Goal: Information Seeking & Learning: Find specific fact

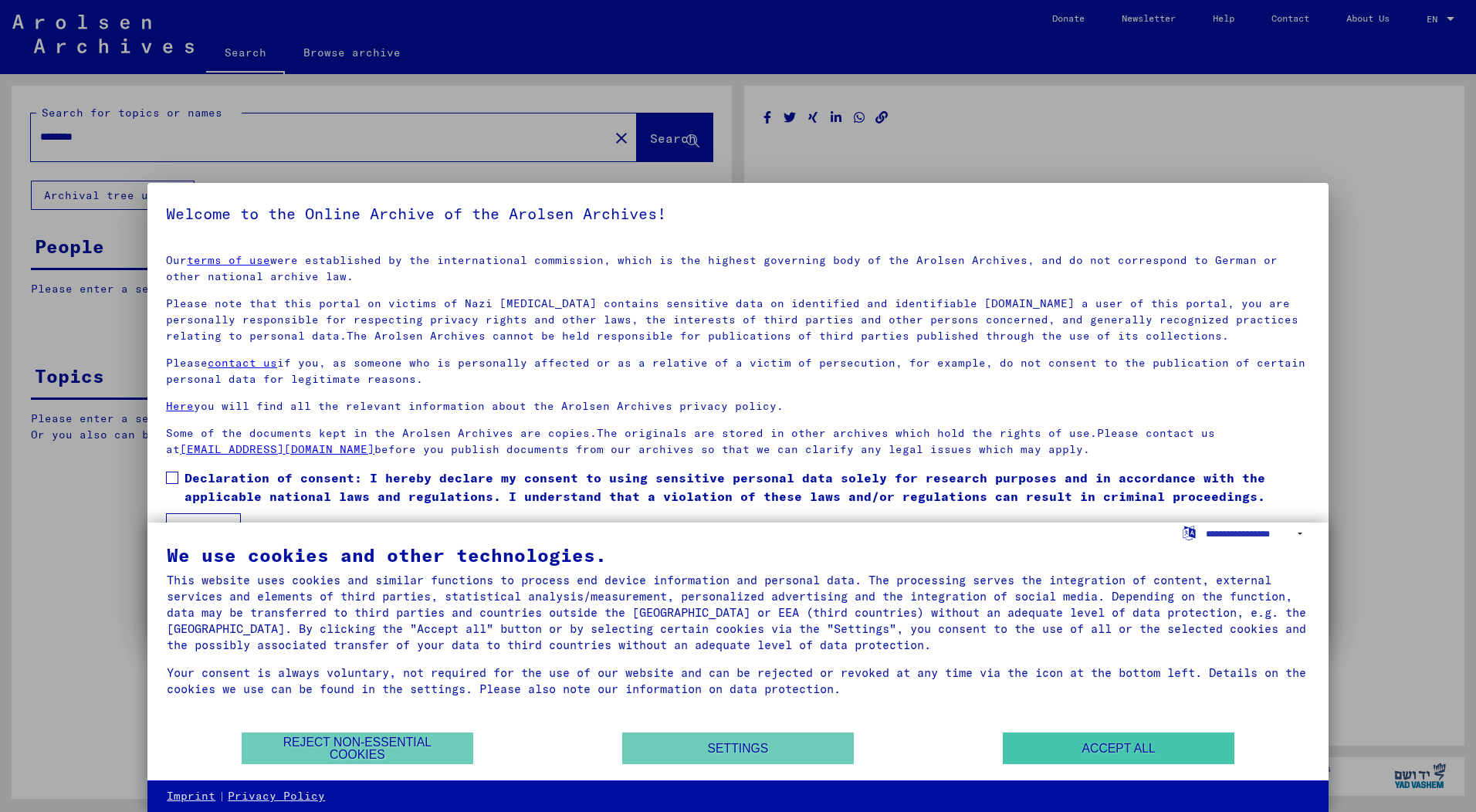
click at [1113, 745] on button "Accept all" at bounding box center [1118, 748] width 231 height 32
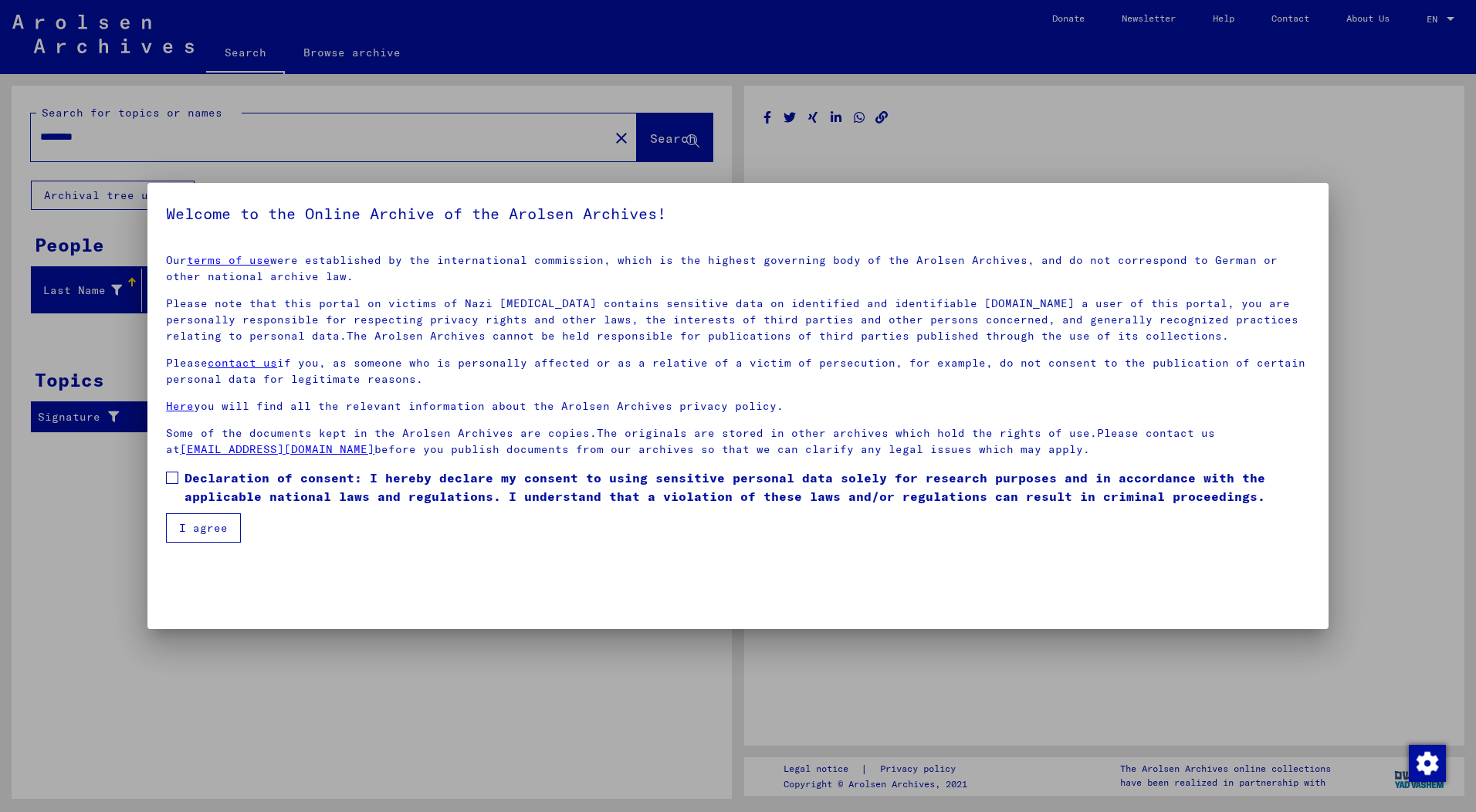
click at [216, 523] on button "I agree" at bounding box center [203, 528] width 75 height 29
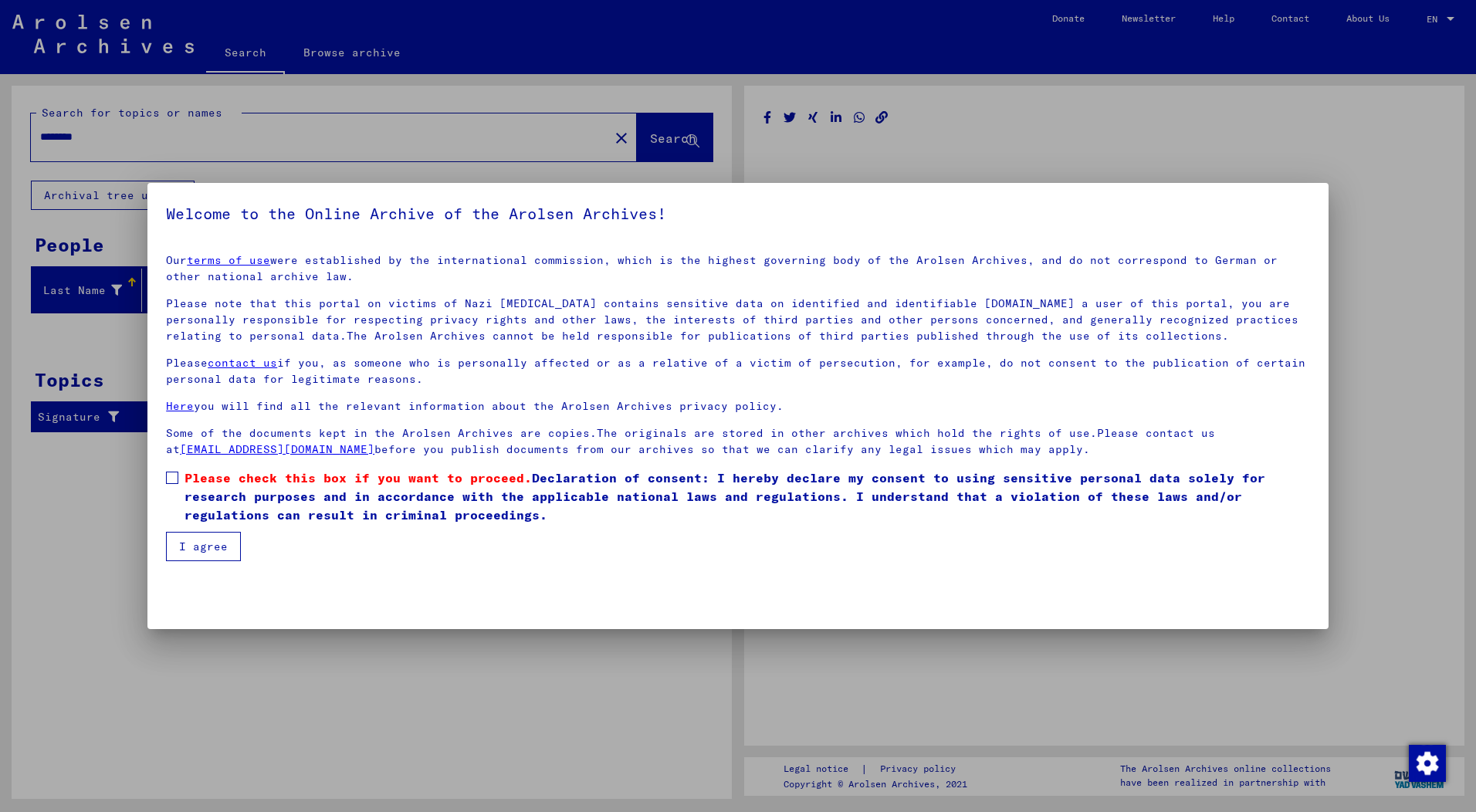
scroll to position [0, 1]
click at [209, 548] on button "I agree" at bounding box center [203, 547] width 75 height 29
click at [203, 551] on button "I agree" at bounding box center [203, 547] width 75 height 29
click at [174, 475] on span at bounding box center [172, 478] width 13 height 13
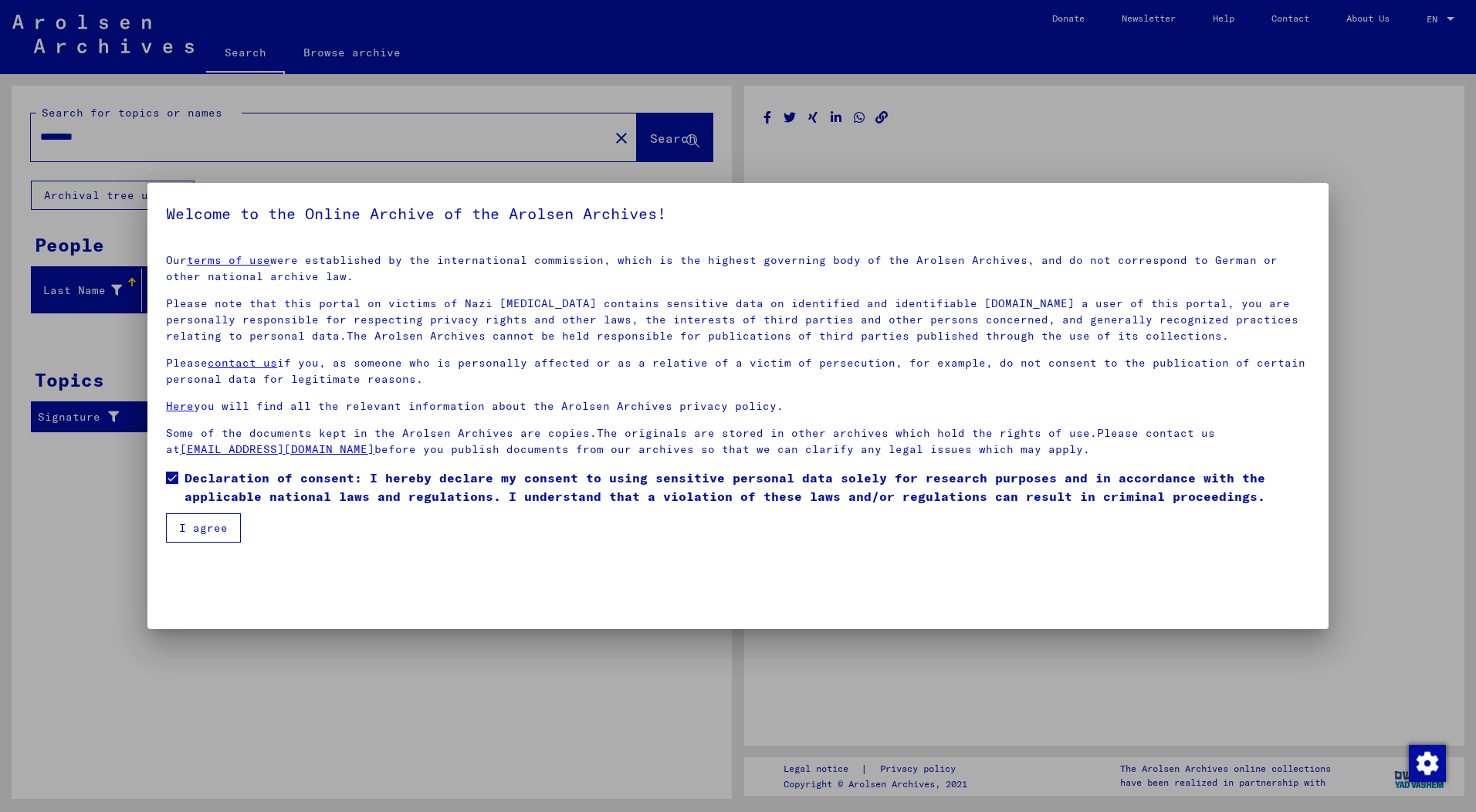
click at [195, 527] on button "I agree" at bounding box center [203, 528] width 75 height 29
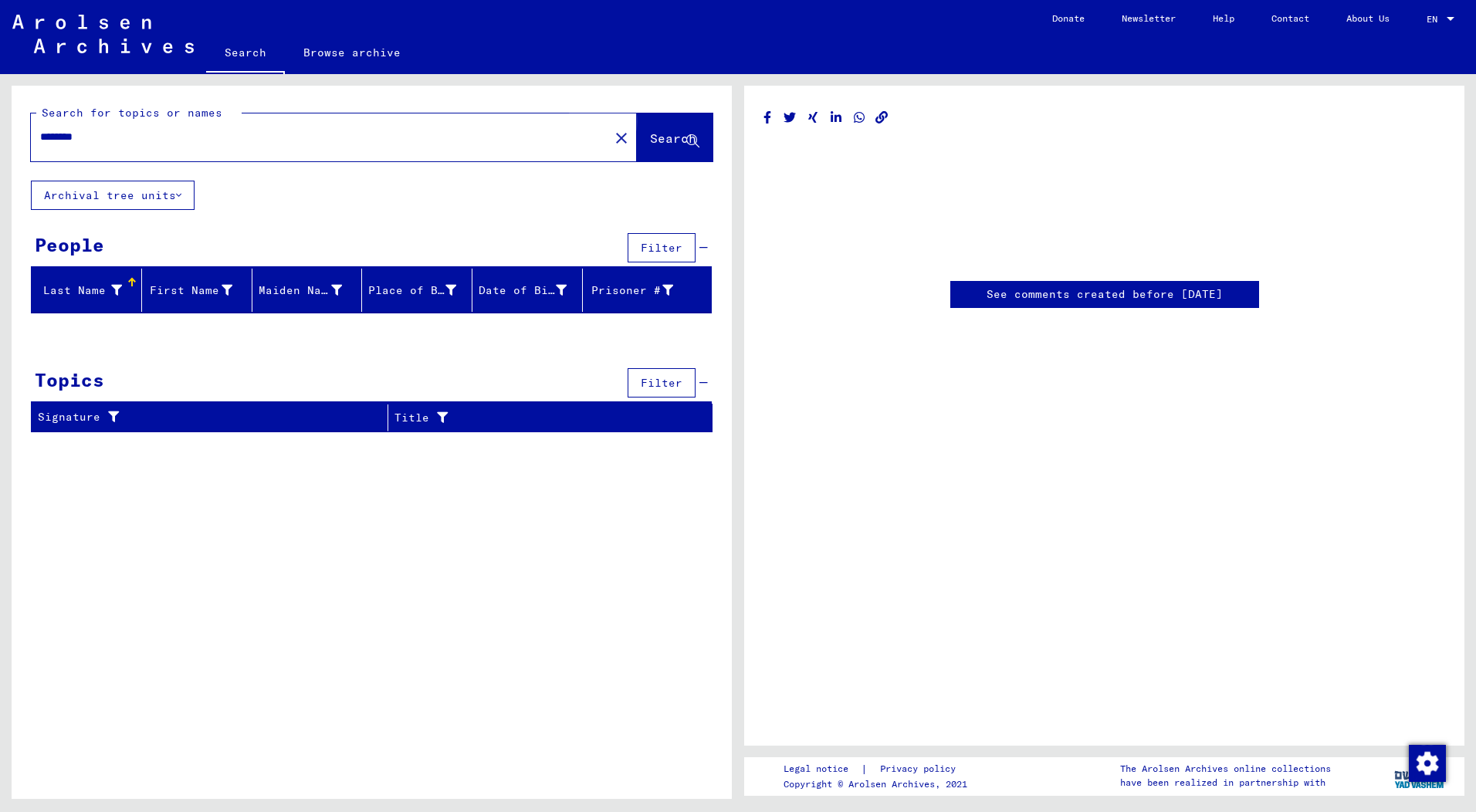
click at [665, 141] on span "Search" at bounding box center [673, 138] width 47 height 16
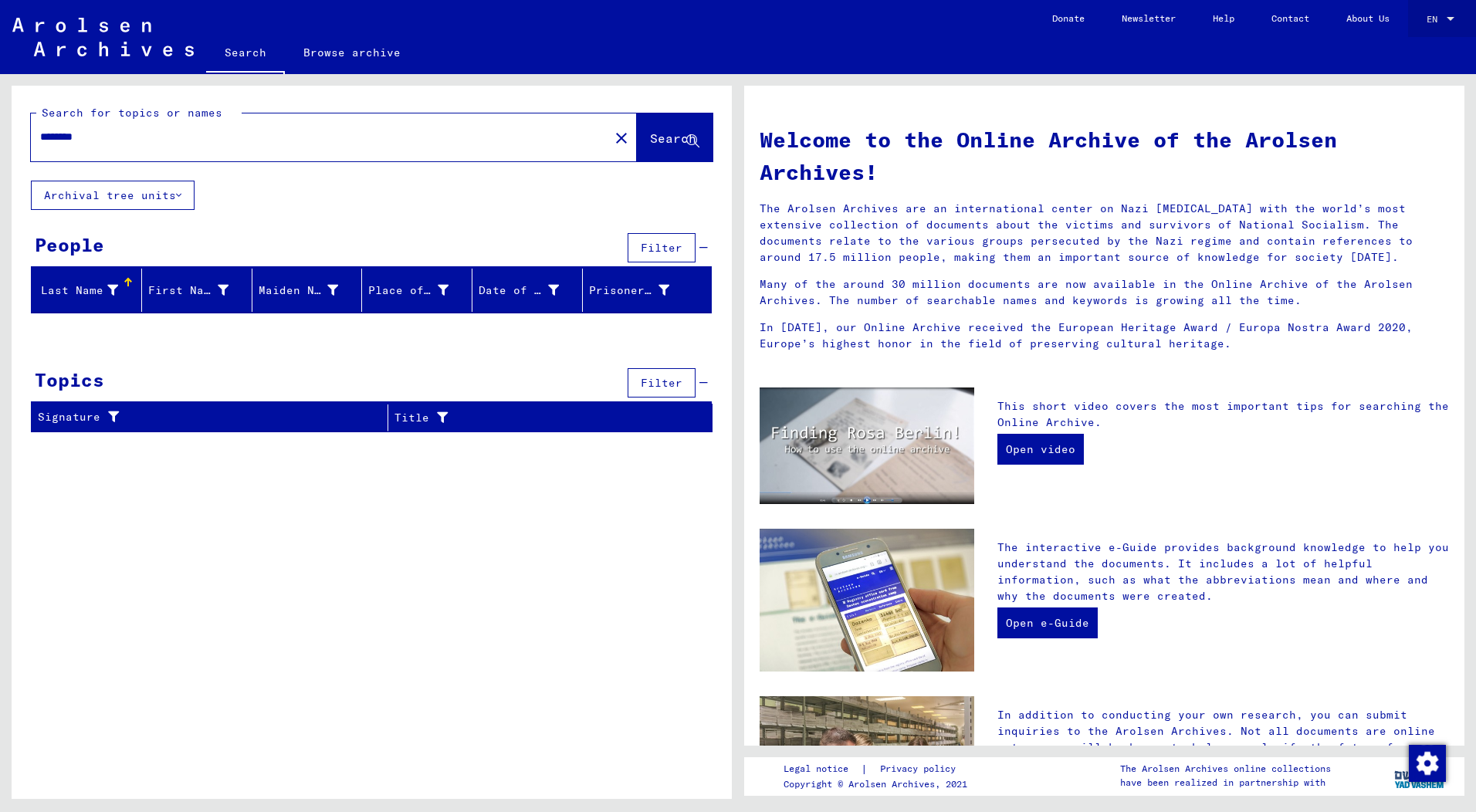
click at [1451, 17] on div at bounding box center [1450, 19] width 7 height 4
click at [1417, 56] on span "Deutsch" at bounding box center [1411, 55] width 37 height 12
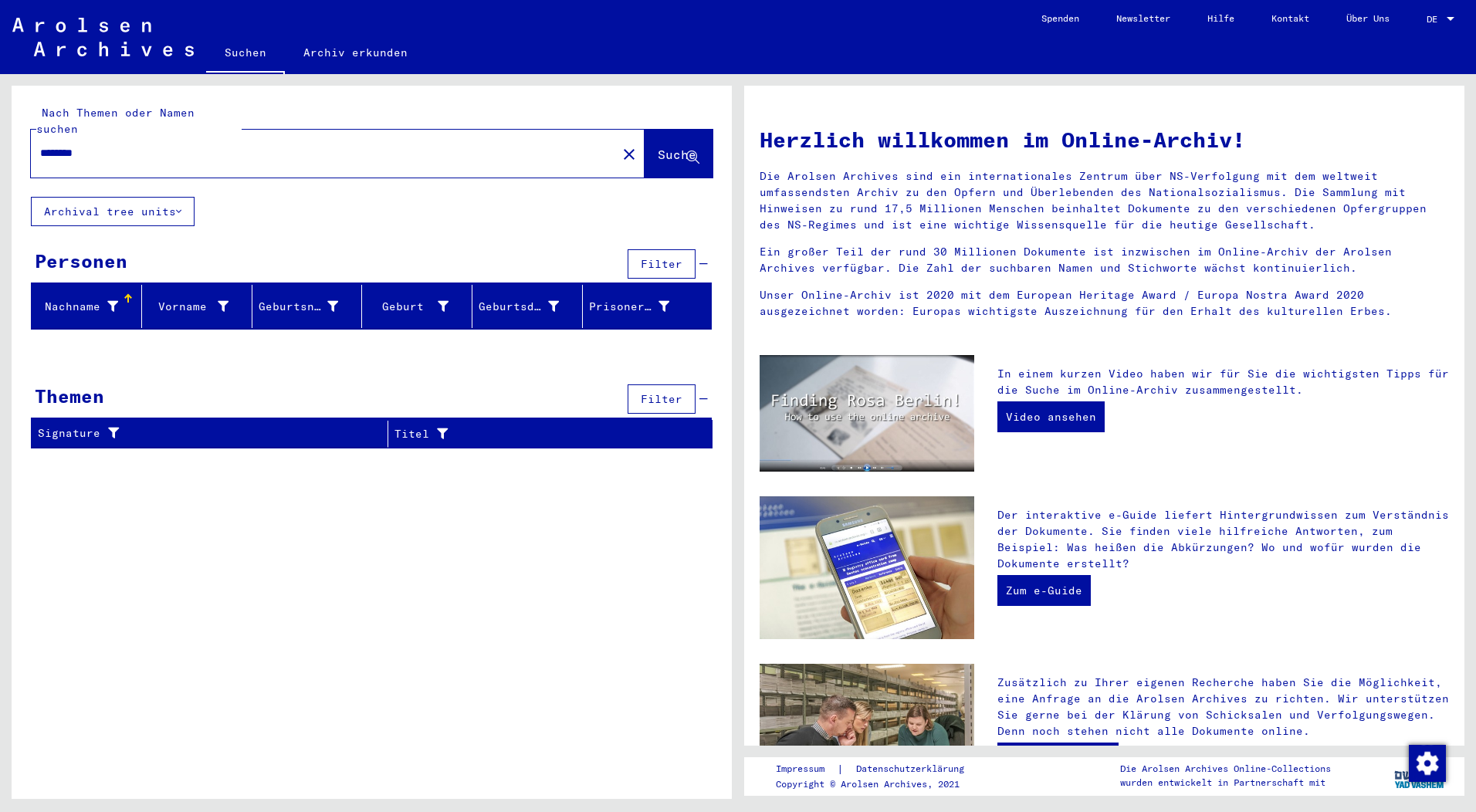
click at [296, 145] on input "********" at bounding box center [319, 154] width 558 height 16
click at [658, 146] on span "Suche" at bounding box center [677, 154] width 38 height 16
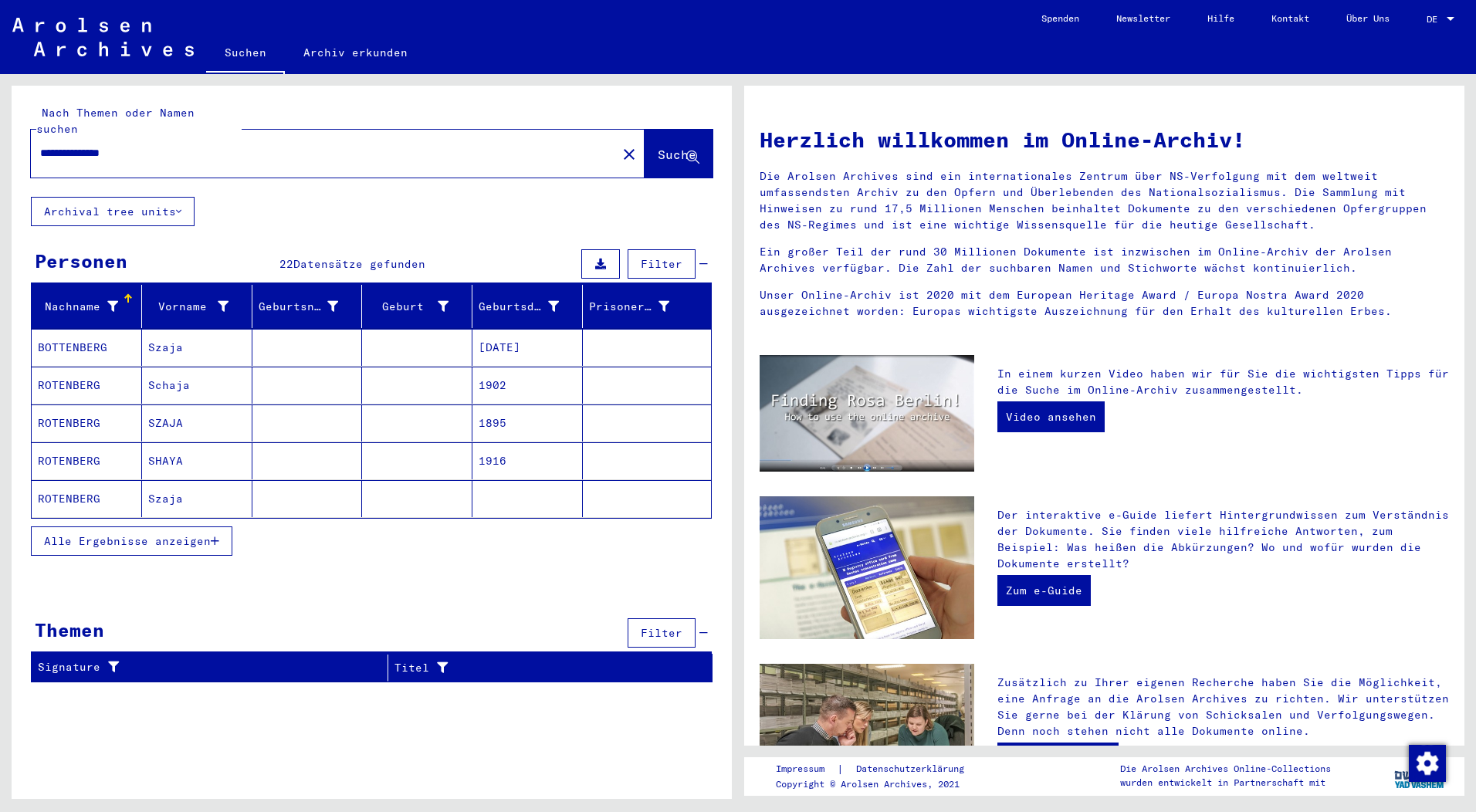
click at [57, 145] on input "**********" at bounding box center [319, 154] width 558 height 16
click at [658, 146] on span "Suche" at bounding box center [677, 154] width 38 height 16
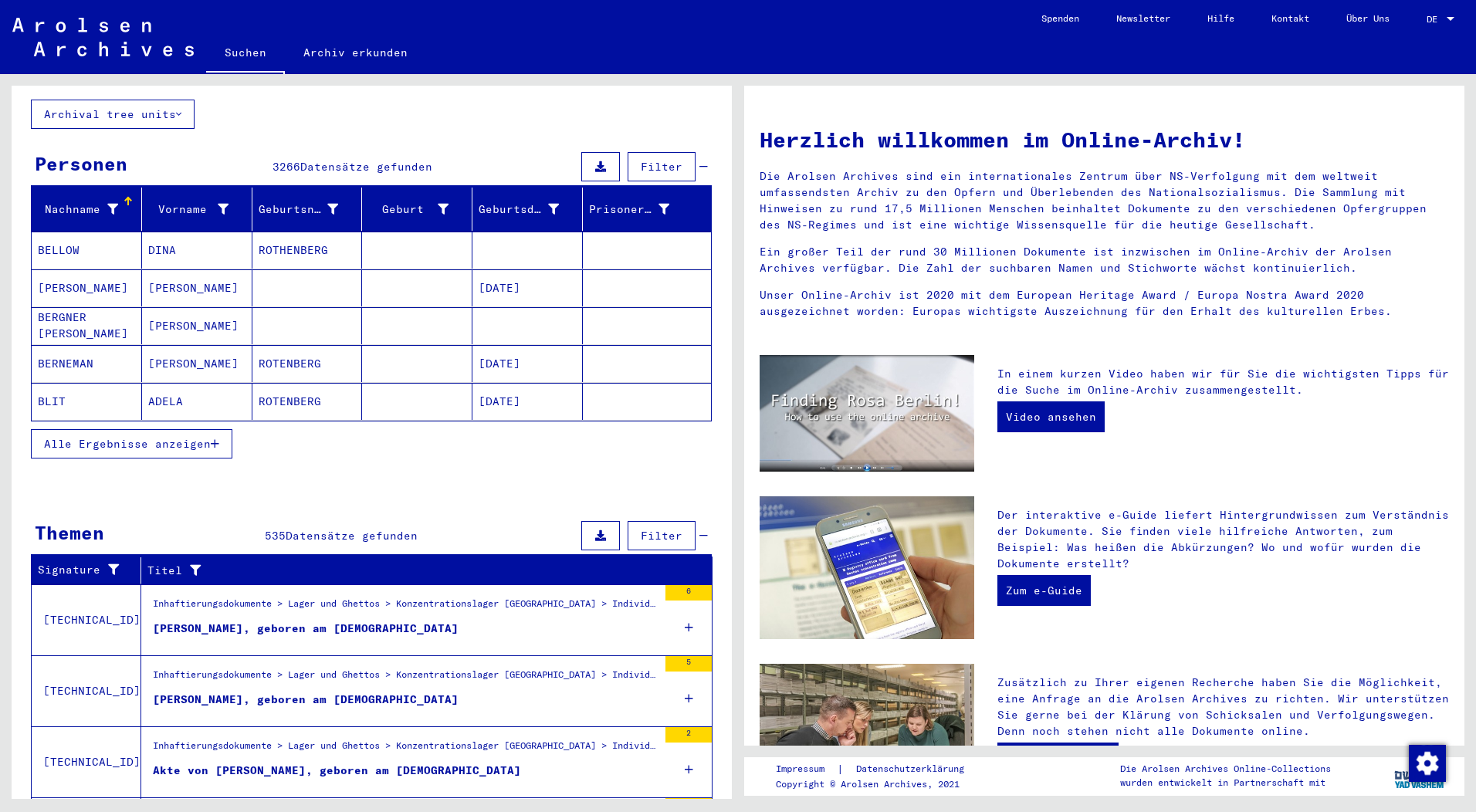
scroll to position [99, 0]
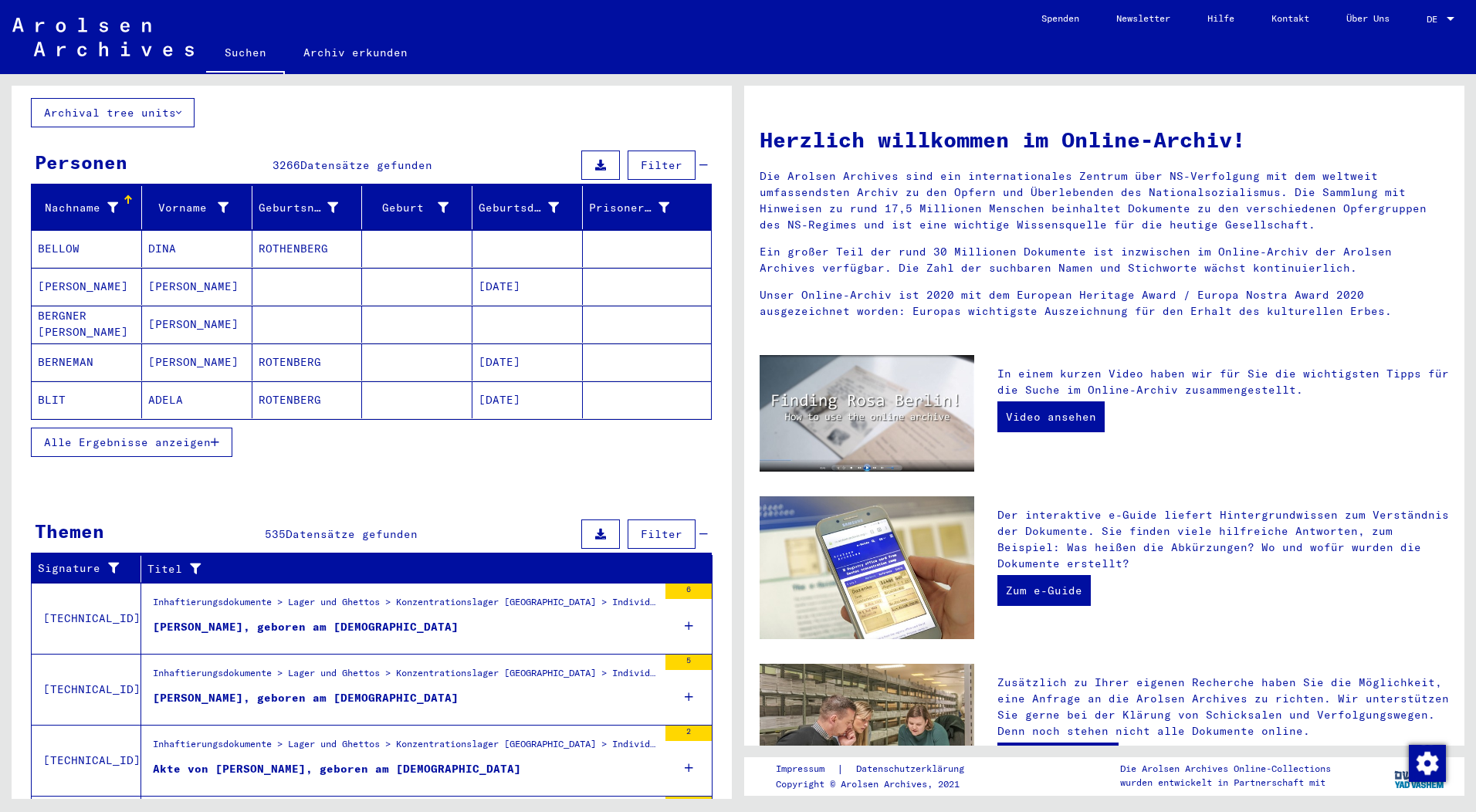
click at [216, 437] on icon "button" at bounding box center [214, 443] width 8 height 11
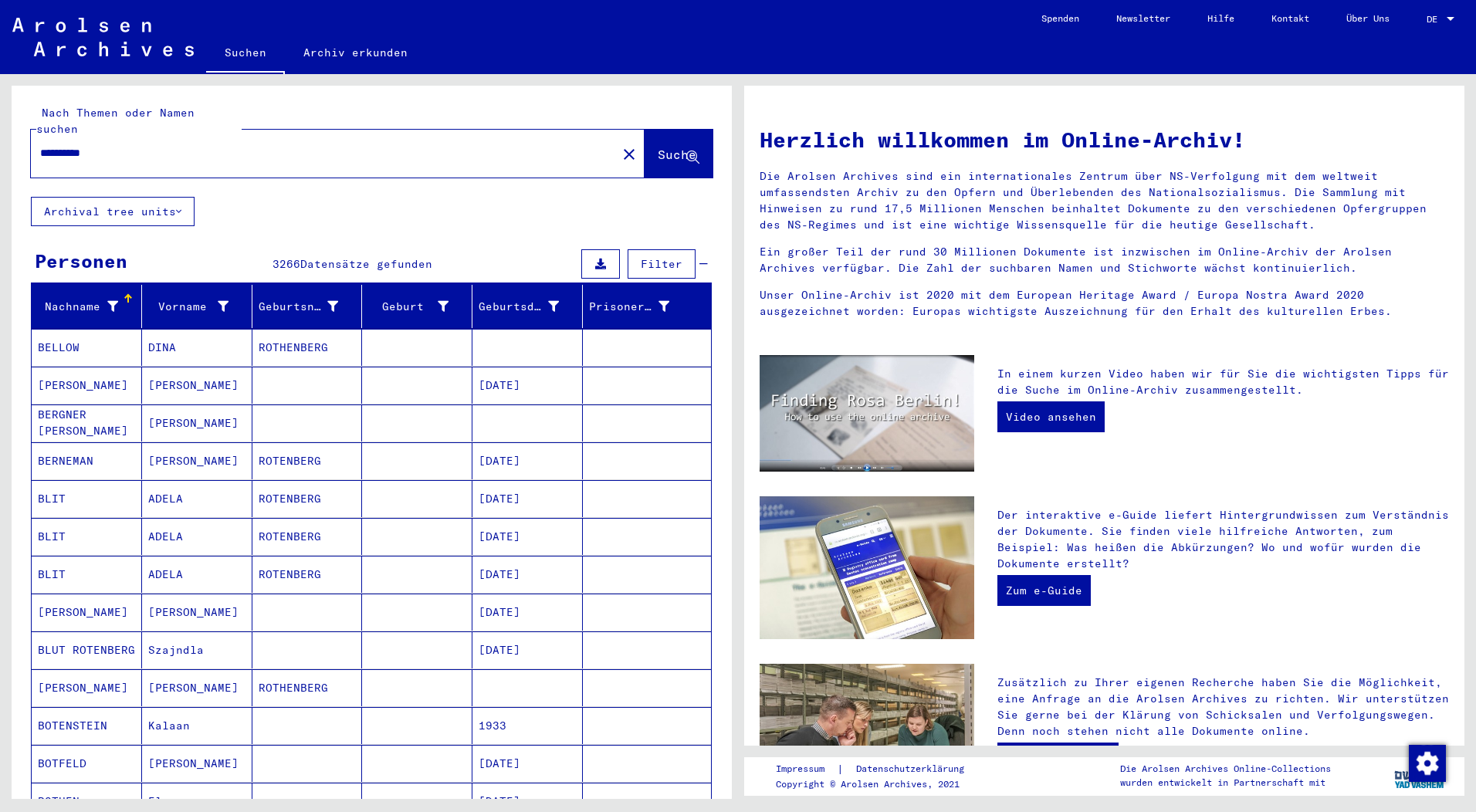
scroll to position [0, 0]
click at [40, 145] on input "**********" at bounding box center [319, 154] width 558 height 16
type input "**********"
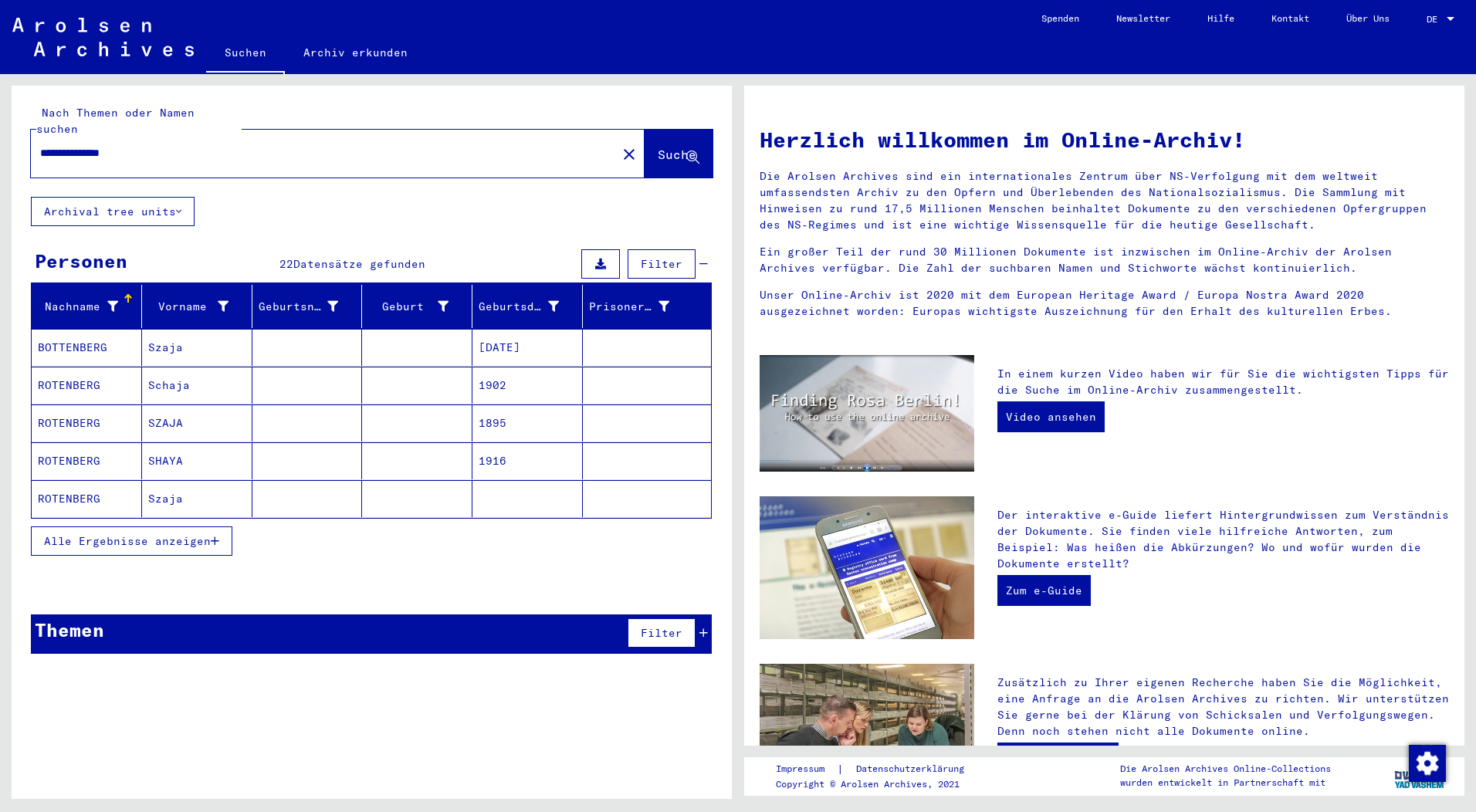
click at [164, 534] on span "Alle Ergebnisse anzeigen" at bounding box center [127, 540] width 166 height 14
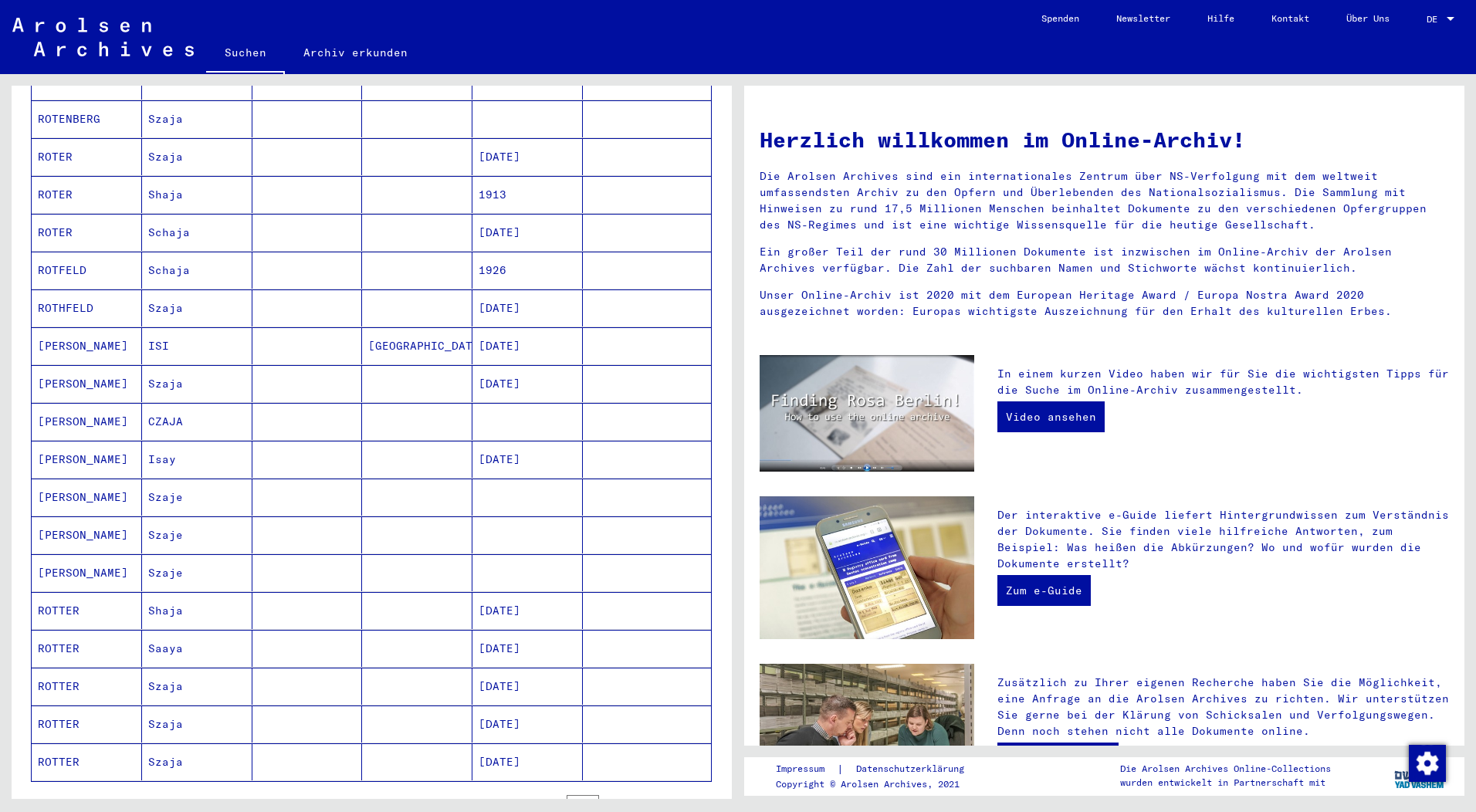
scroll to position [381, 0]
click at [81, 439] on mat-cell "[PERSON_NAME]" at bounding box center [87, 457] width 111 height 37
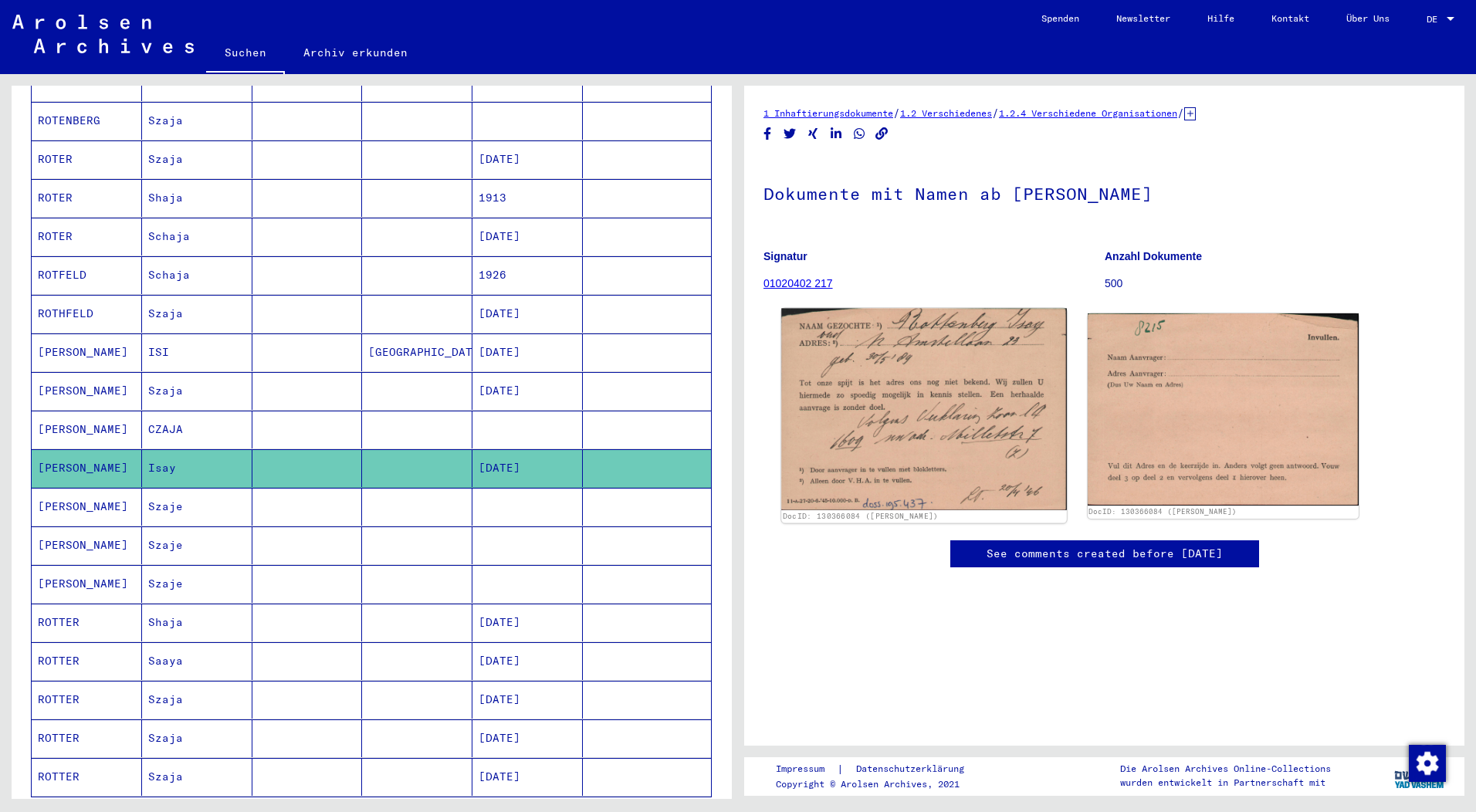
click at [939, 414] on img at bounding box center [924, 410] width 285 height 201
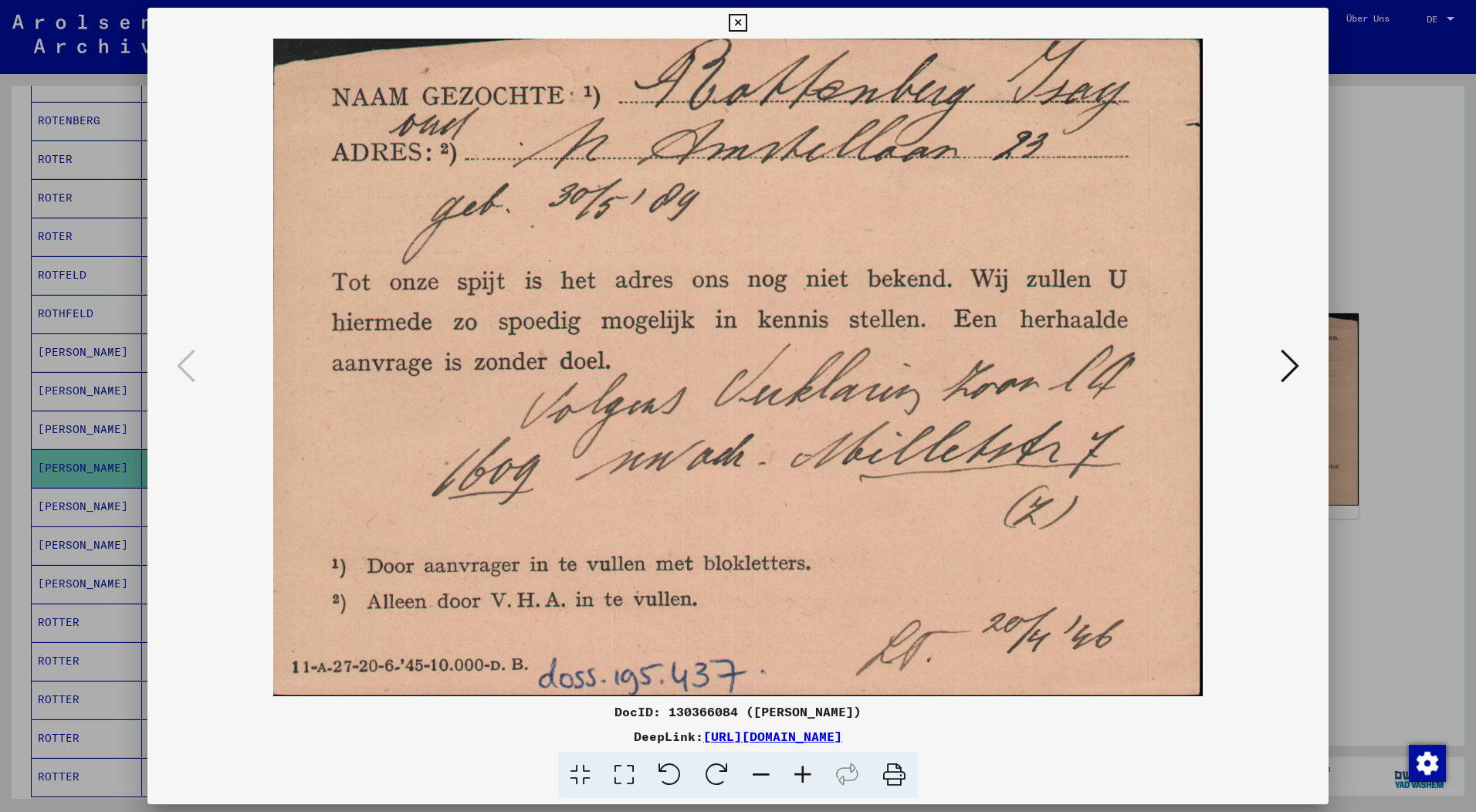
click at [1289, 368] on icon at bounding box center [1289, 366] width 18 height 37
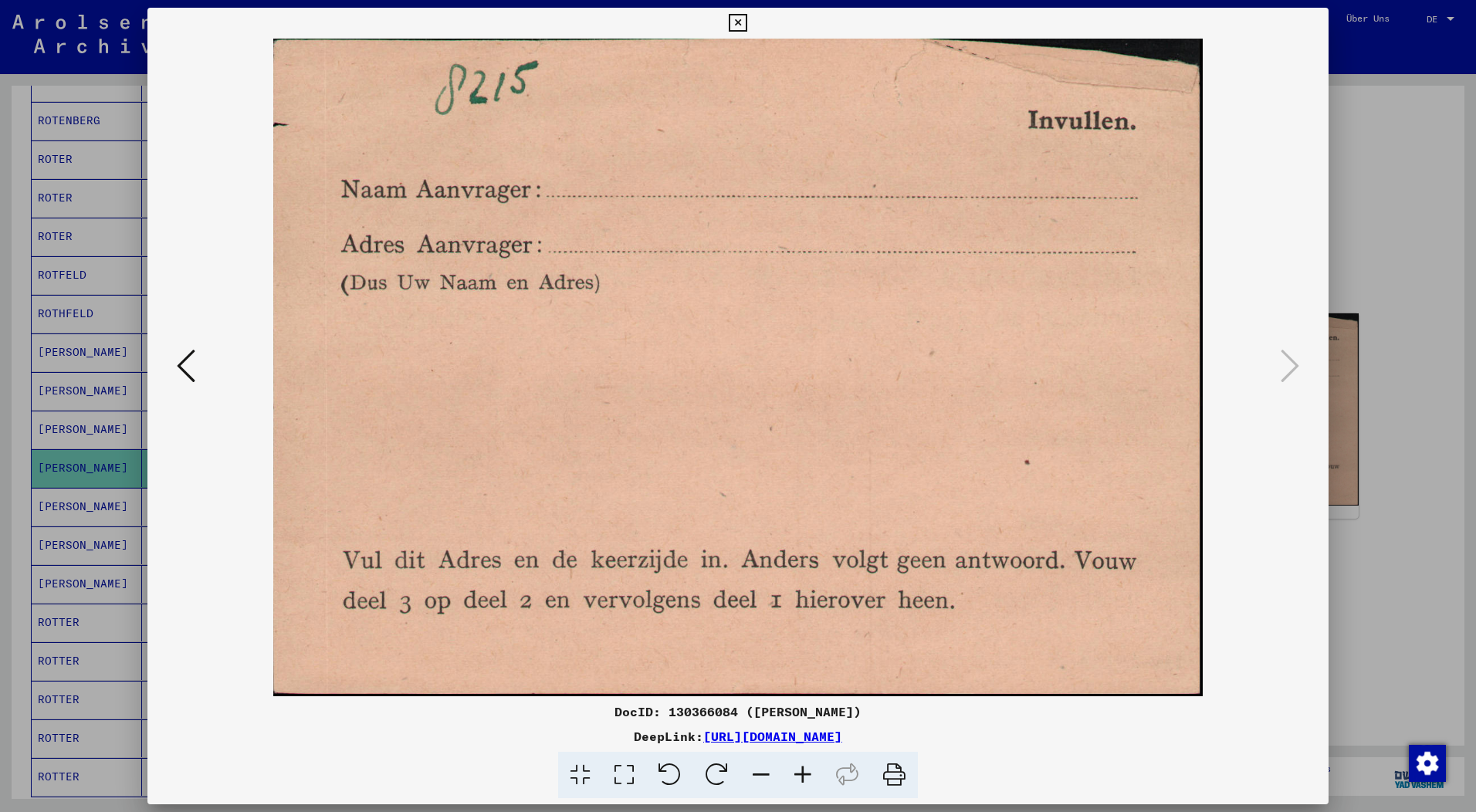
click at [185, 370] on icon at bounding box center [186, 366] width 18 height 37
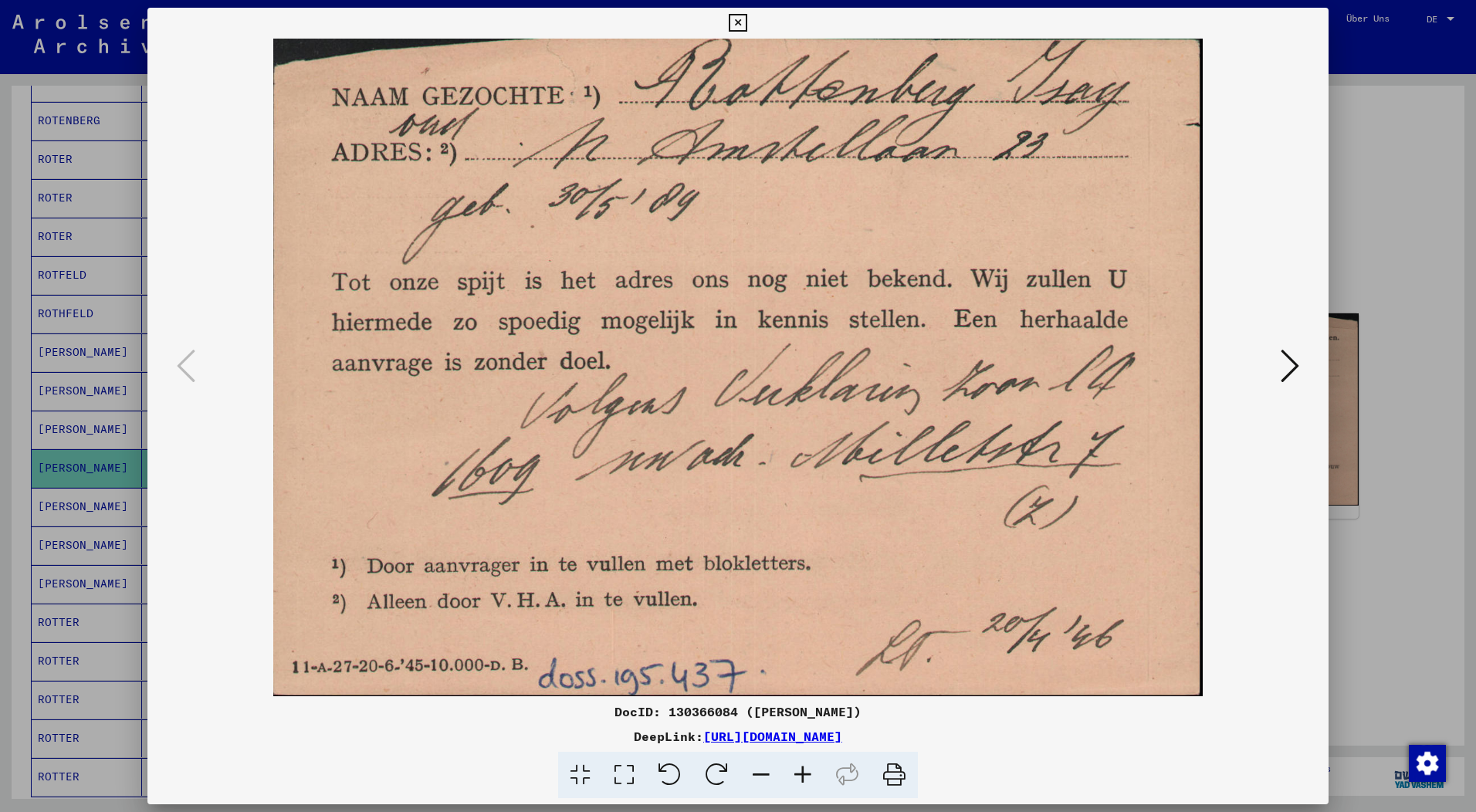
click at [746, 21] on icon at bounding box center [737, 23] width 17 height 18
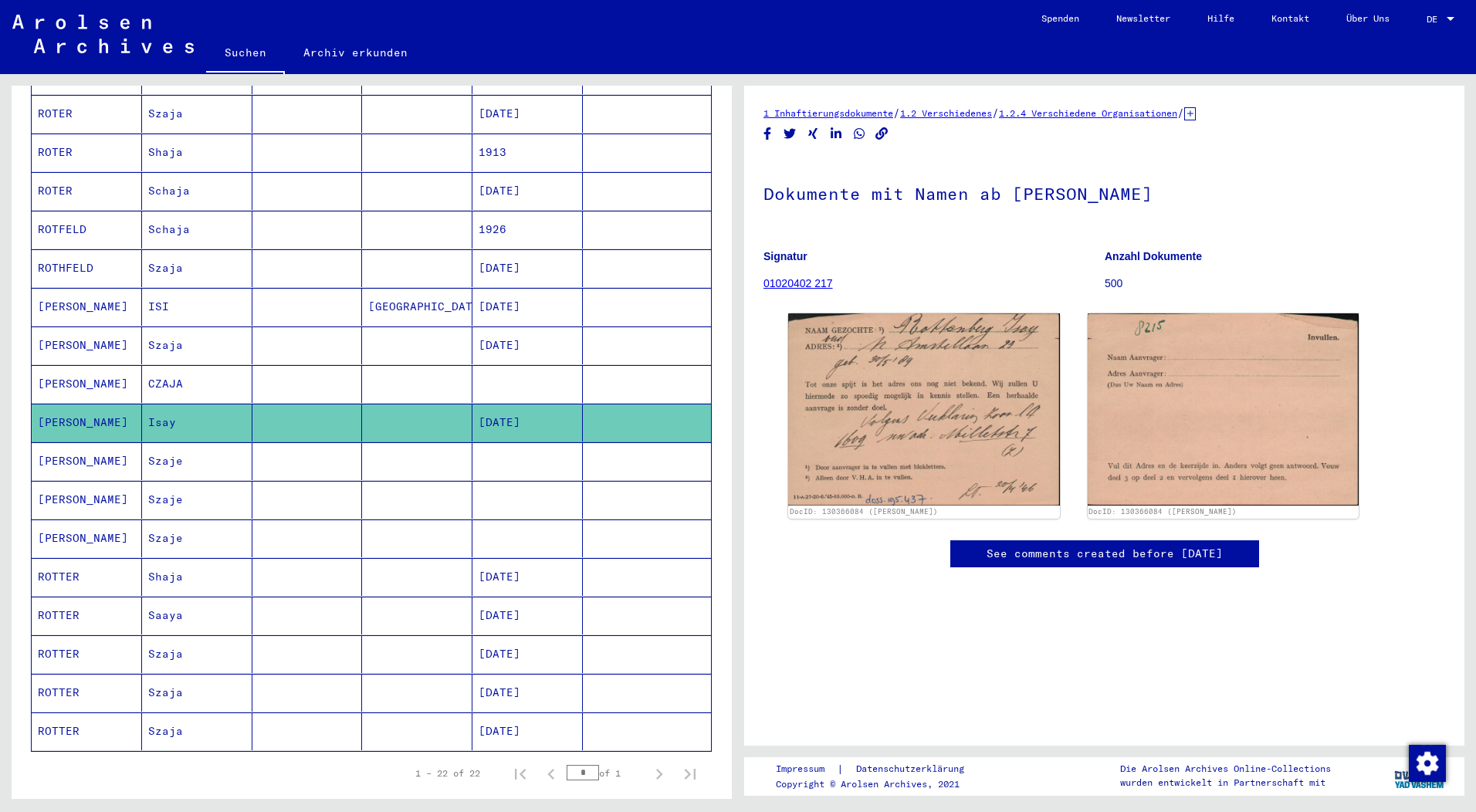
scroll to position [425, 0]
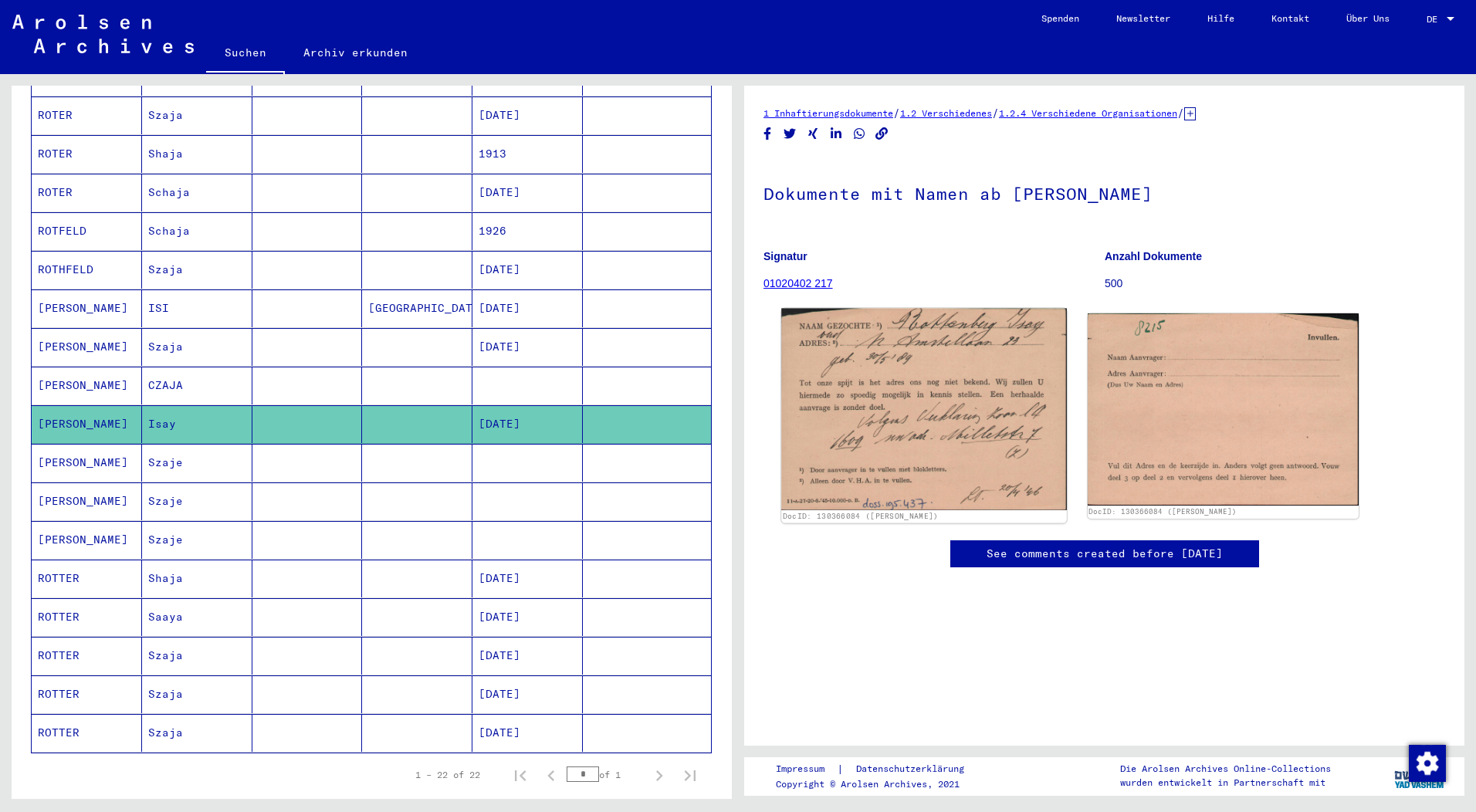
click at [934, 374] on img at bounding box center [924, 410] width 285 height 201
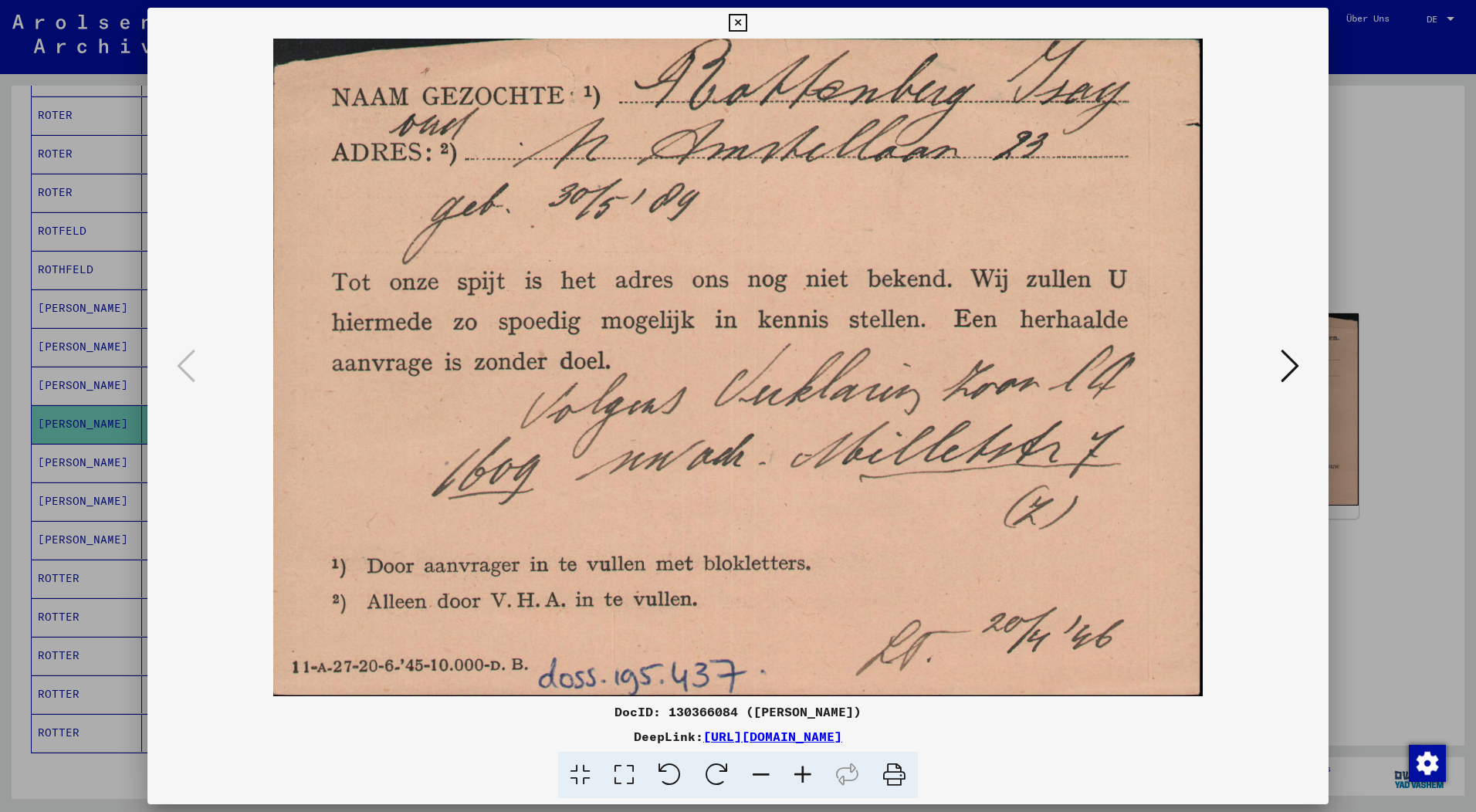
click at [890, 768] on icon at bounding box center [893, 775] width 47 height 47
click at [1295, 369] on icon at bounding box center [1289, 366] width 18 height 37
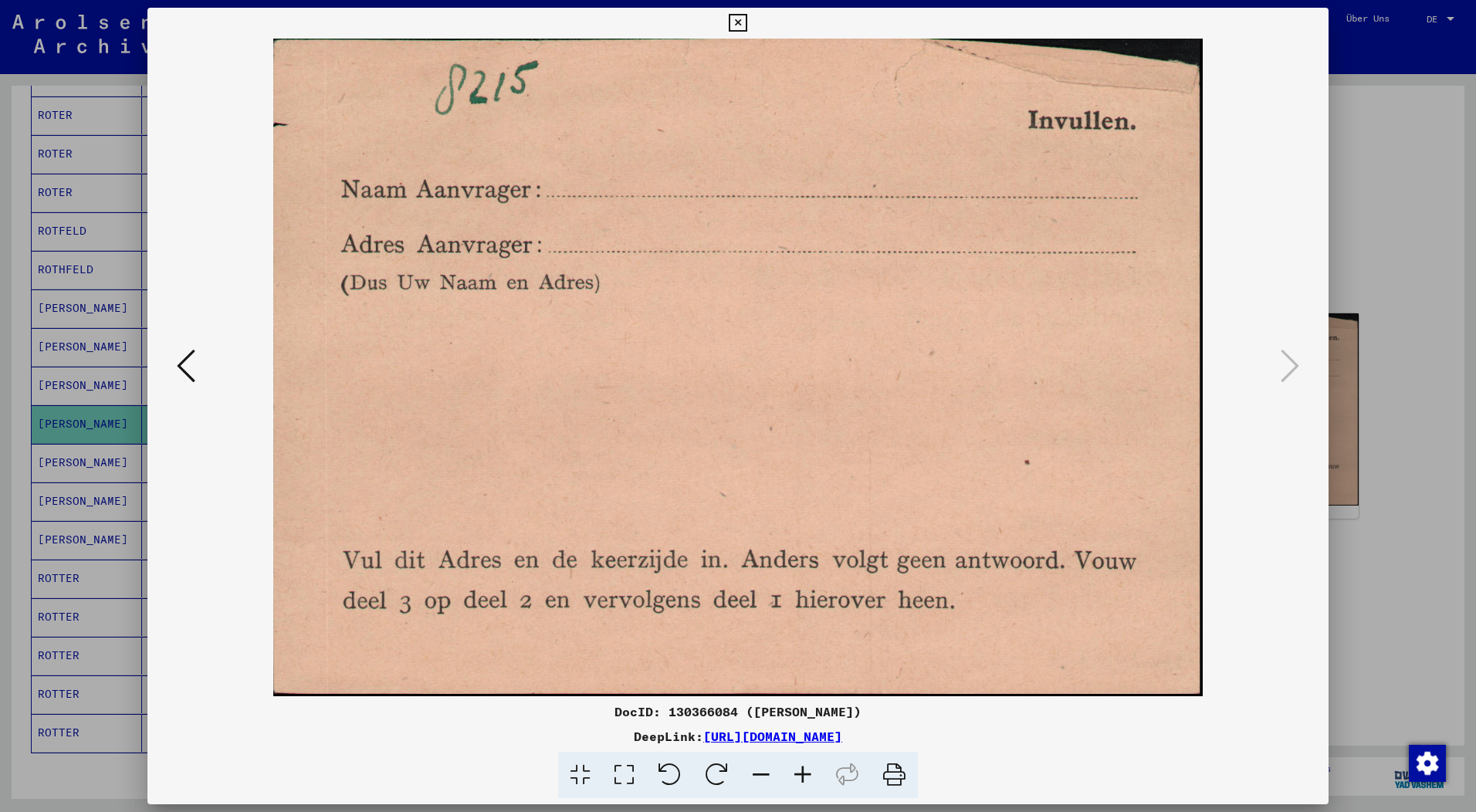
click at [895, 782] on icon at bounding box center [893, 775] width 47 height 47
click at [746, 19] on icon at bounding box center [737, 23] width 17 height 18
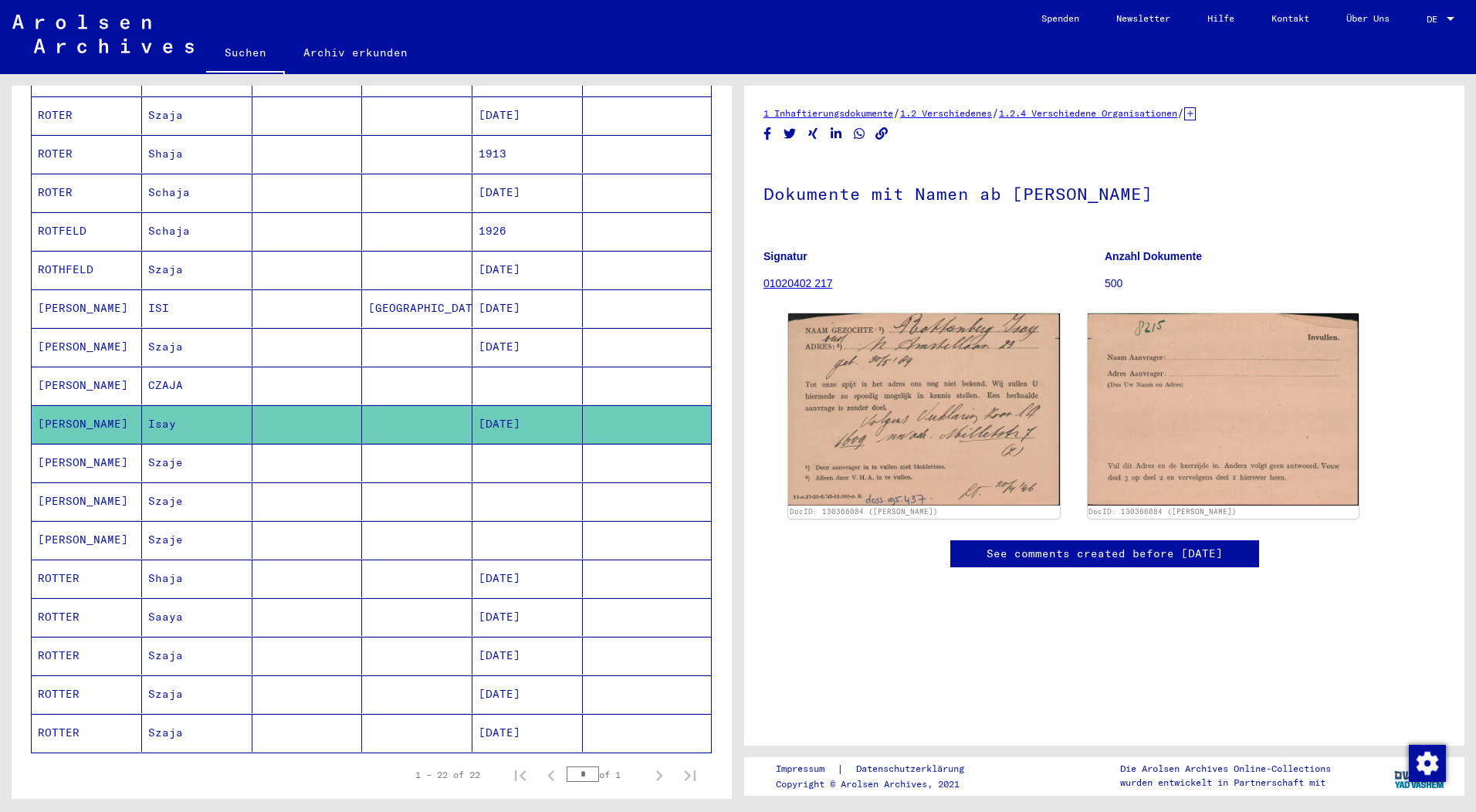
click at [1035, 550] on link "See comments created before [DATE]" at bounding box center [1105, 554] width 236 height 16
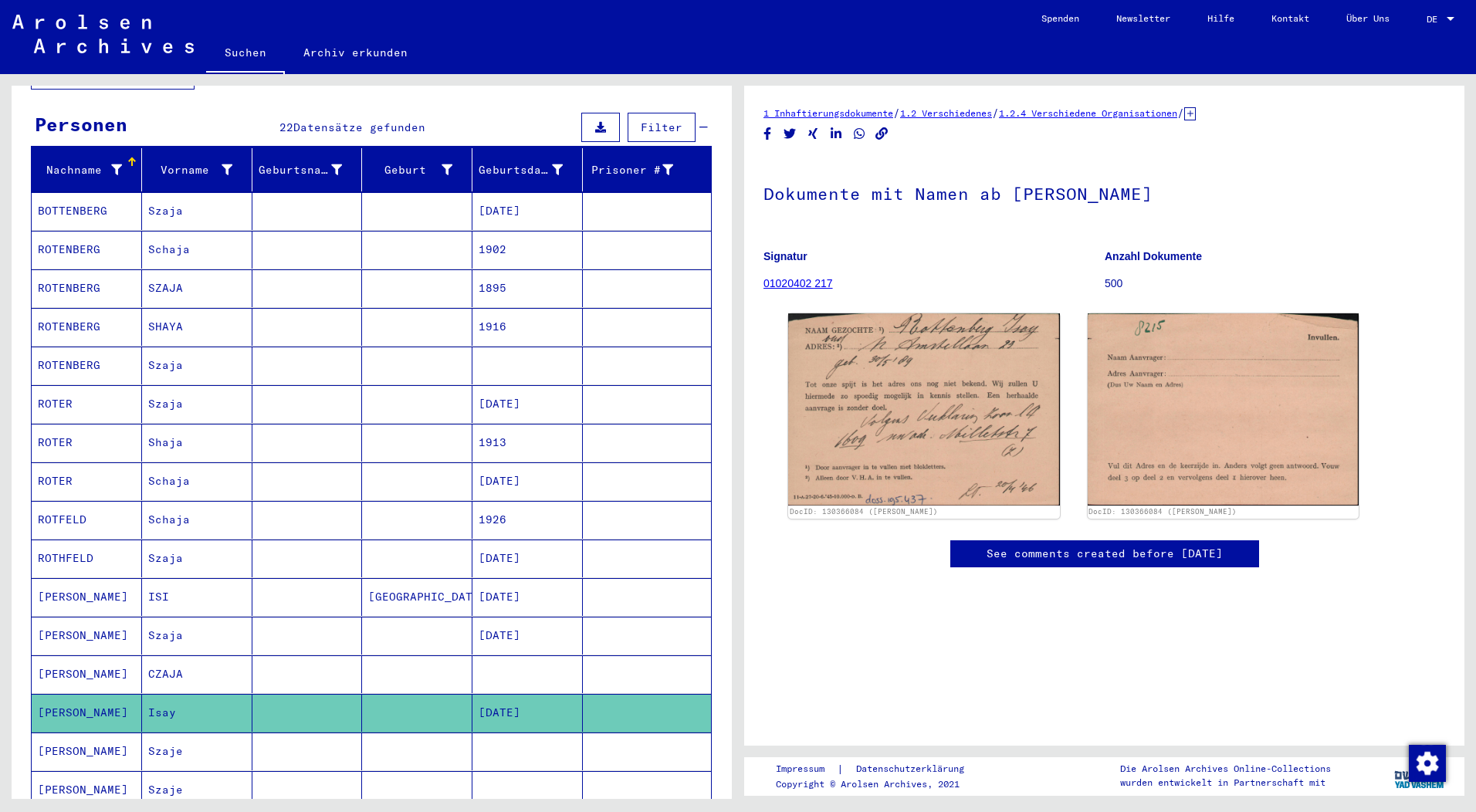
scroll to position [146, 0]
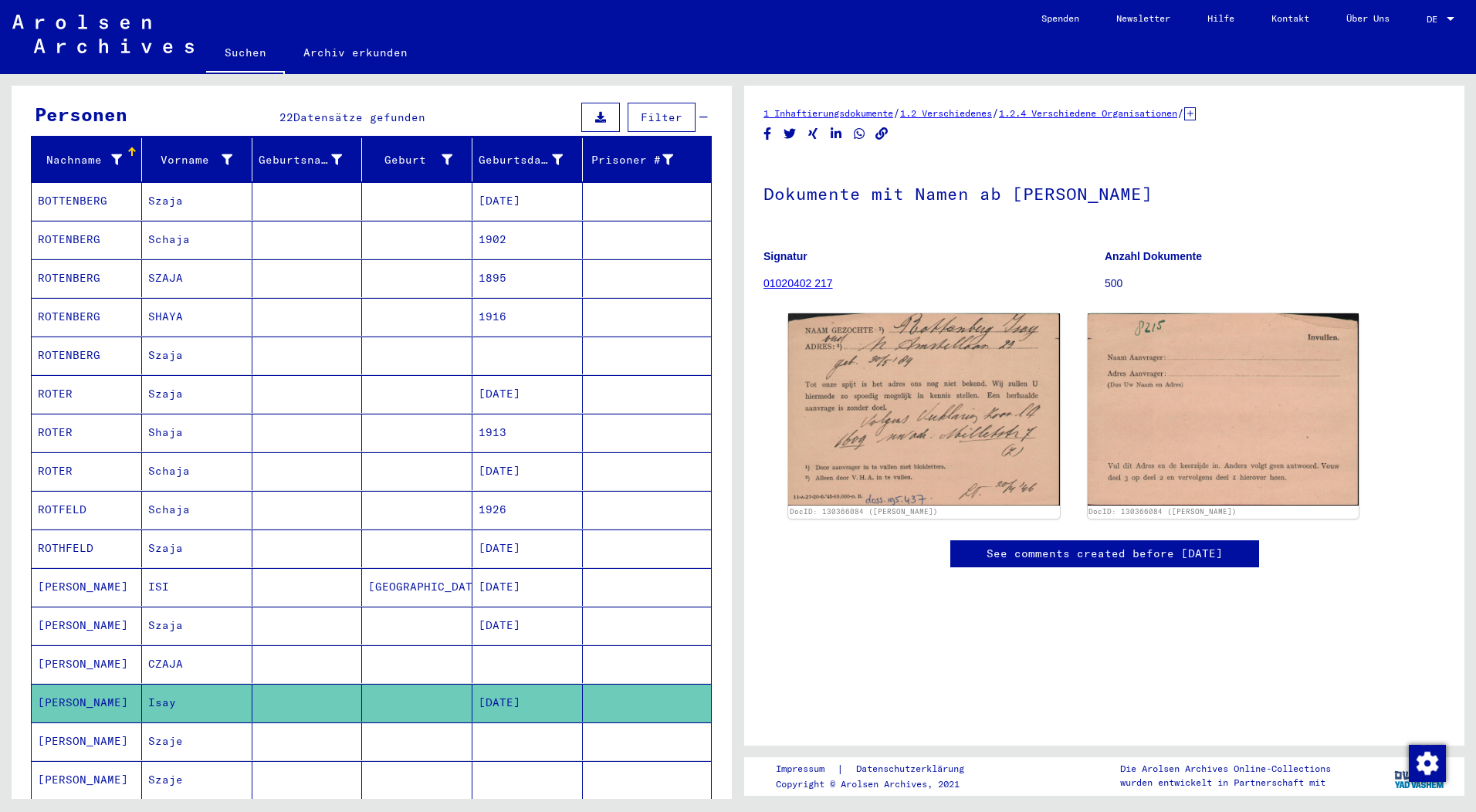
click at [519, 572] on mat-cell "[DATE]" at bounding box center [528, 586] width 111 height 37
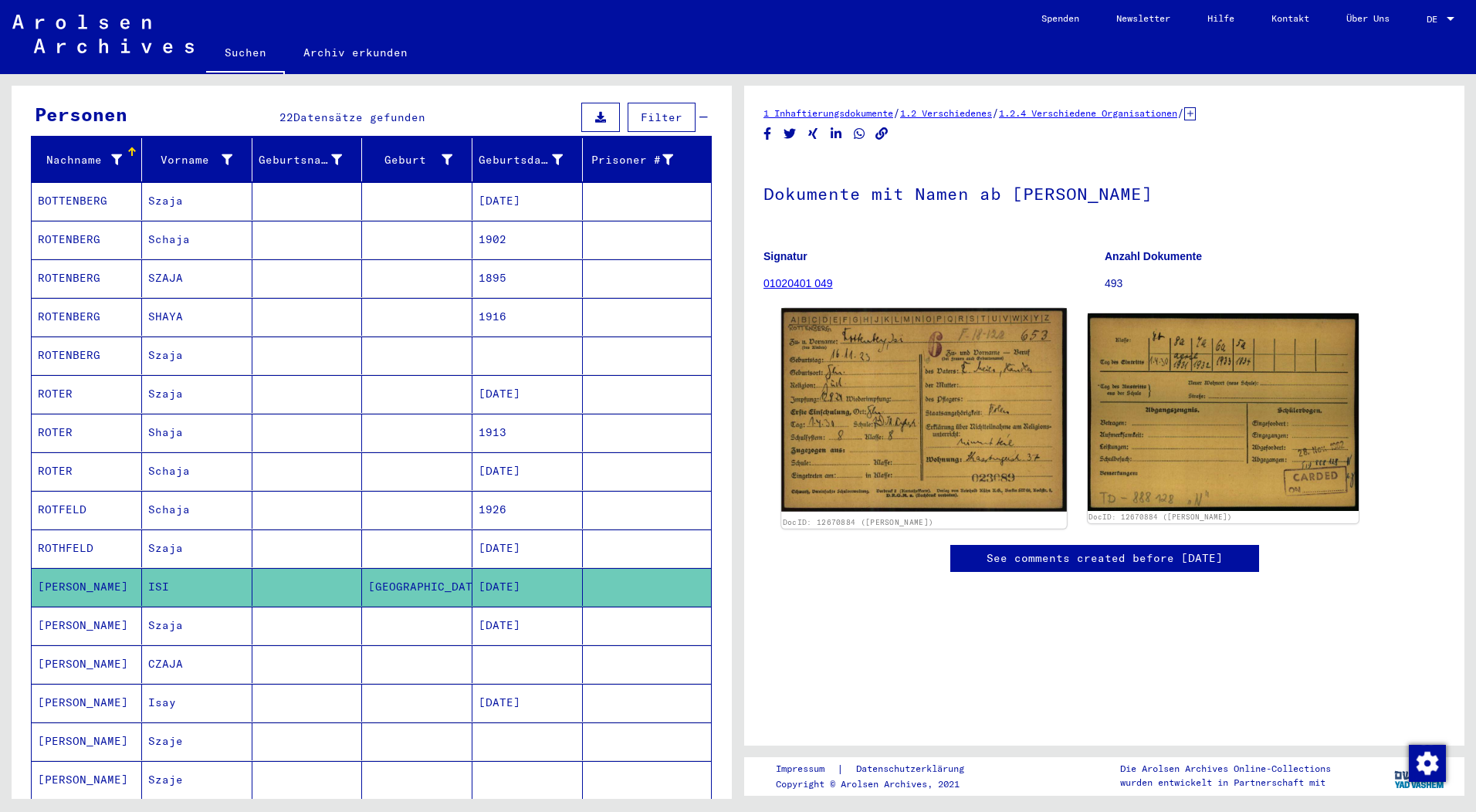
click at [900, 427] on img at bounding box center [924, 410] width 285 height 204
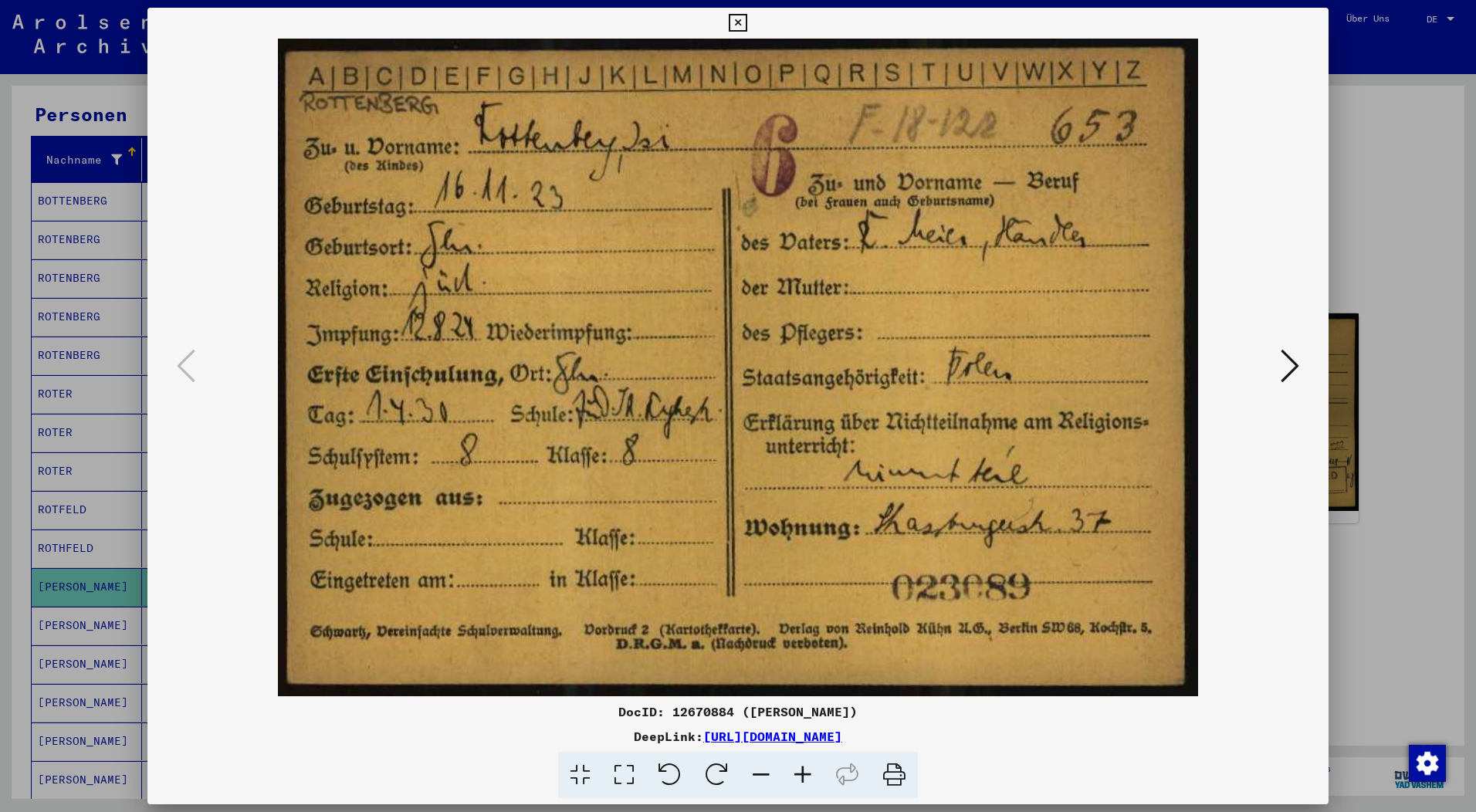
click at [1287, 359] on icon at bounding box center [1289, 366] width 18 height 37
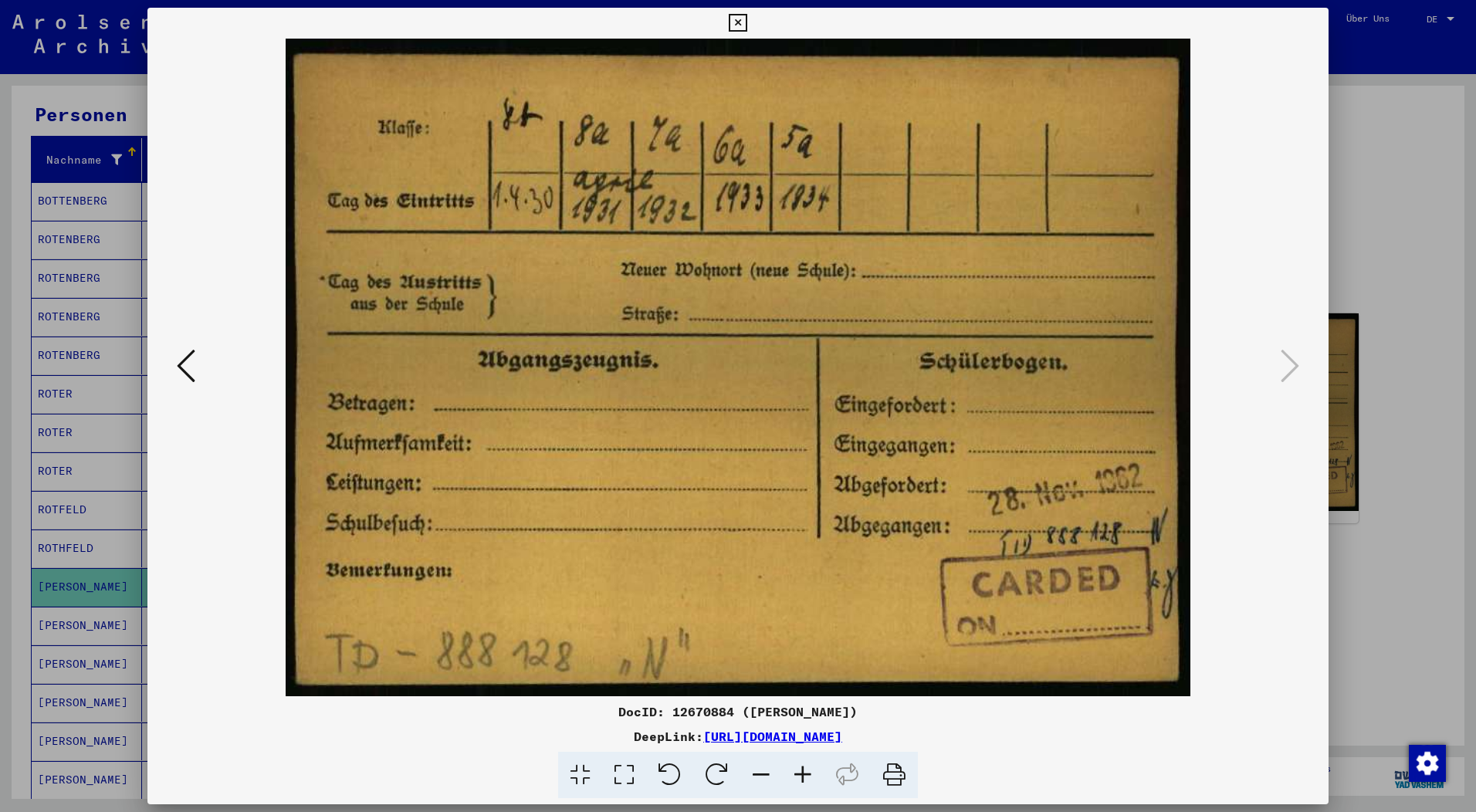
click at [746, 17] on icon at bounding box center [737, 23] width 17 height 18
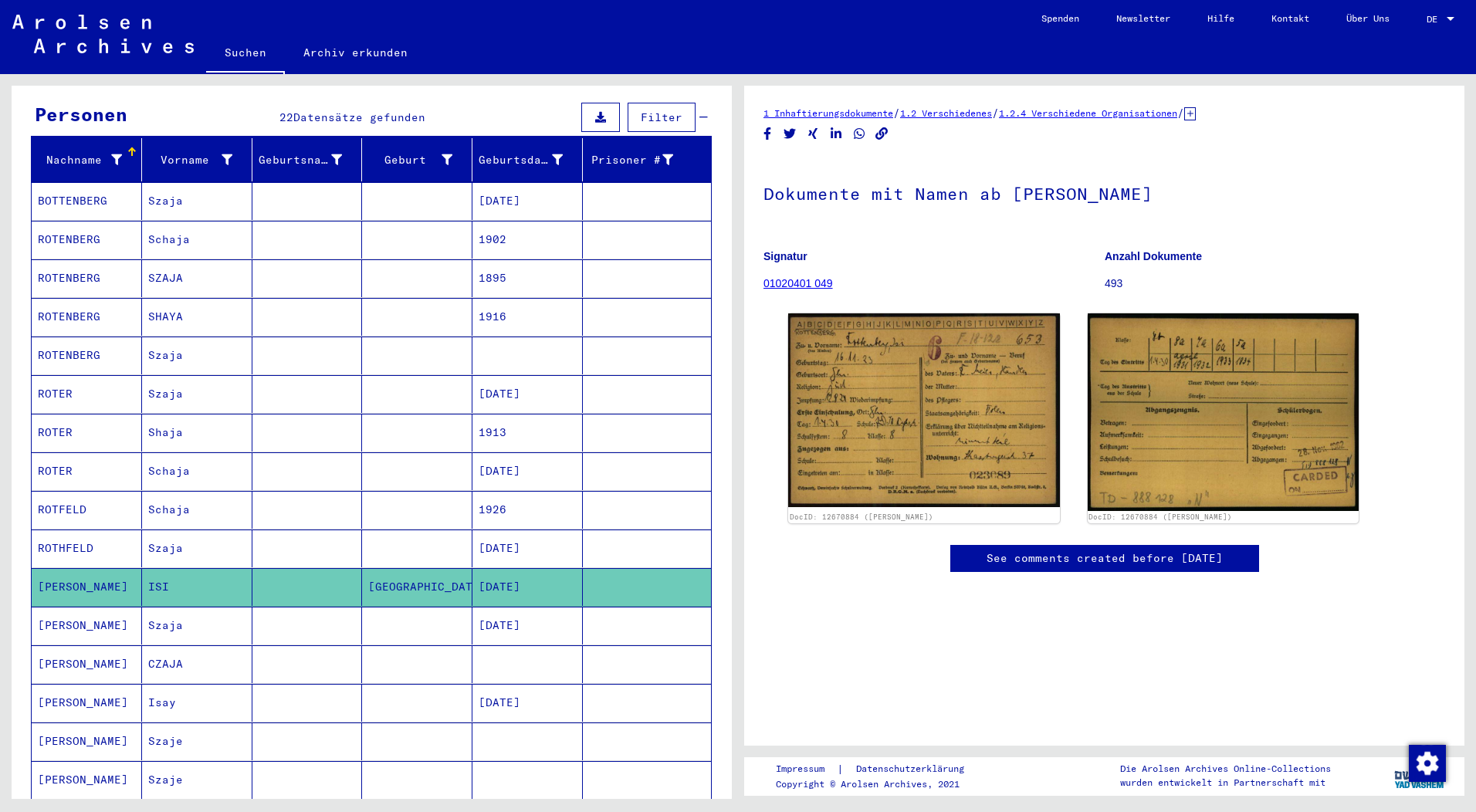
click at [498, 607] on mat-cell "[DATE]" at bounding box center [528, 625] width 111 height 37
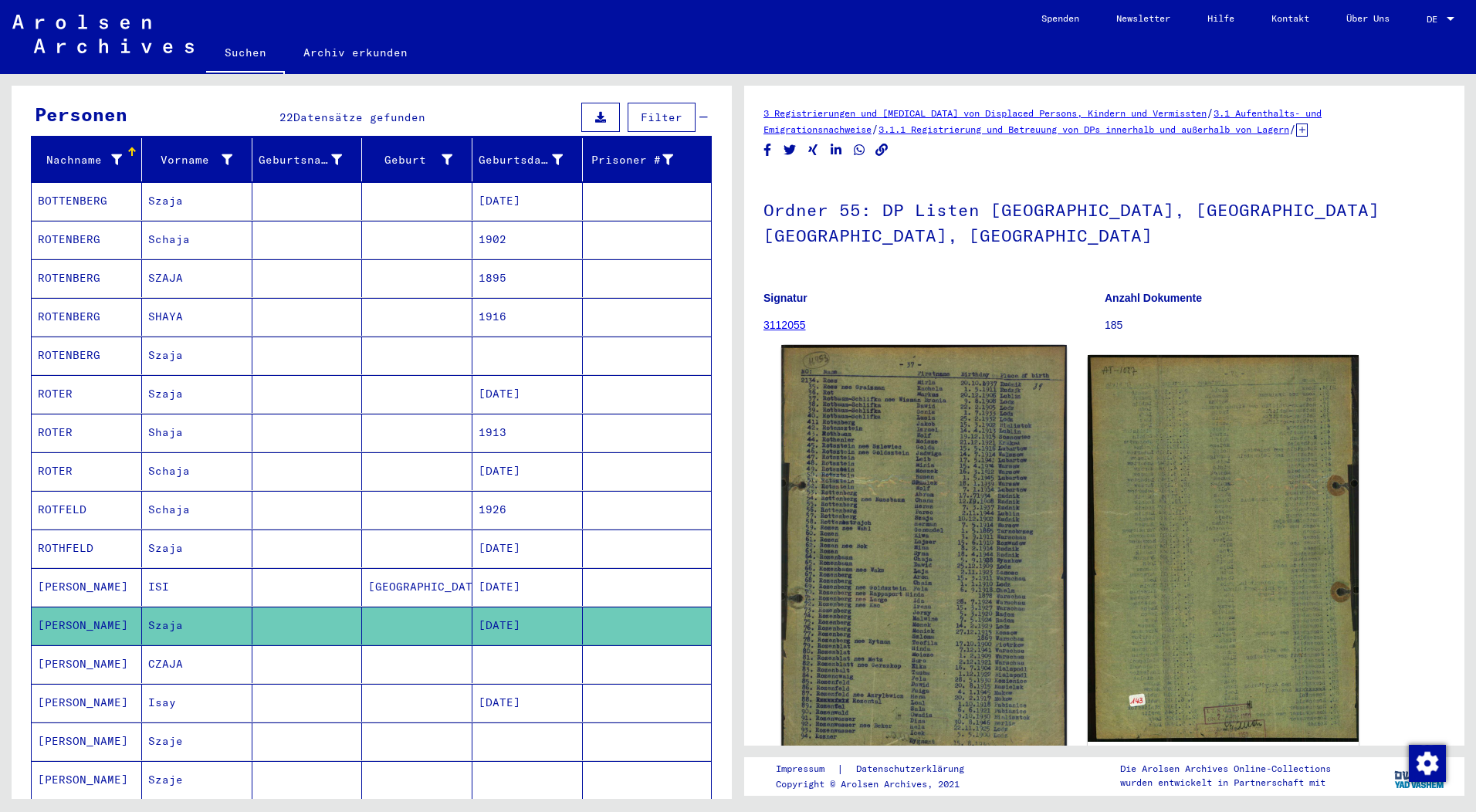
click at [878, 508] on img at bounding box center [924, 550] width 285 height 410
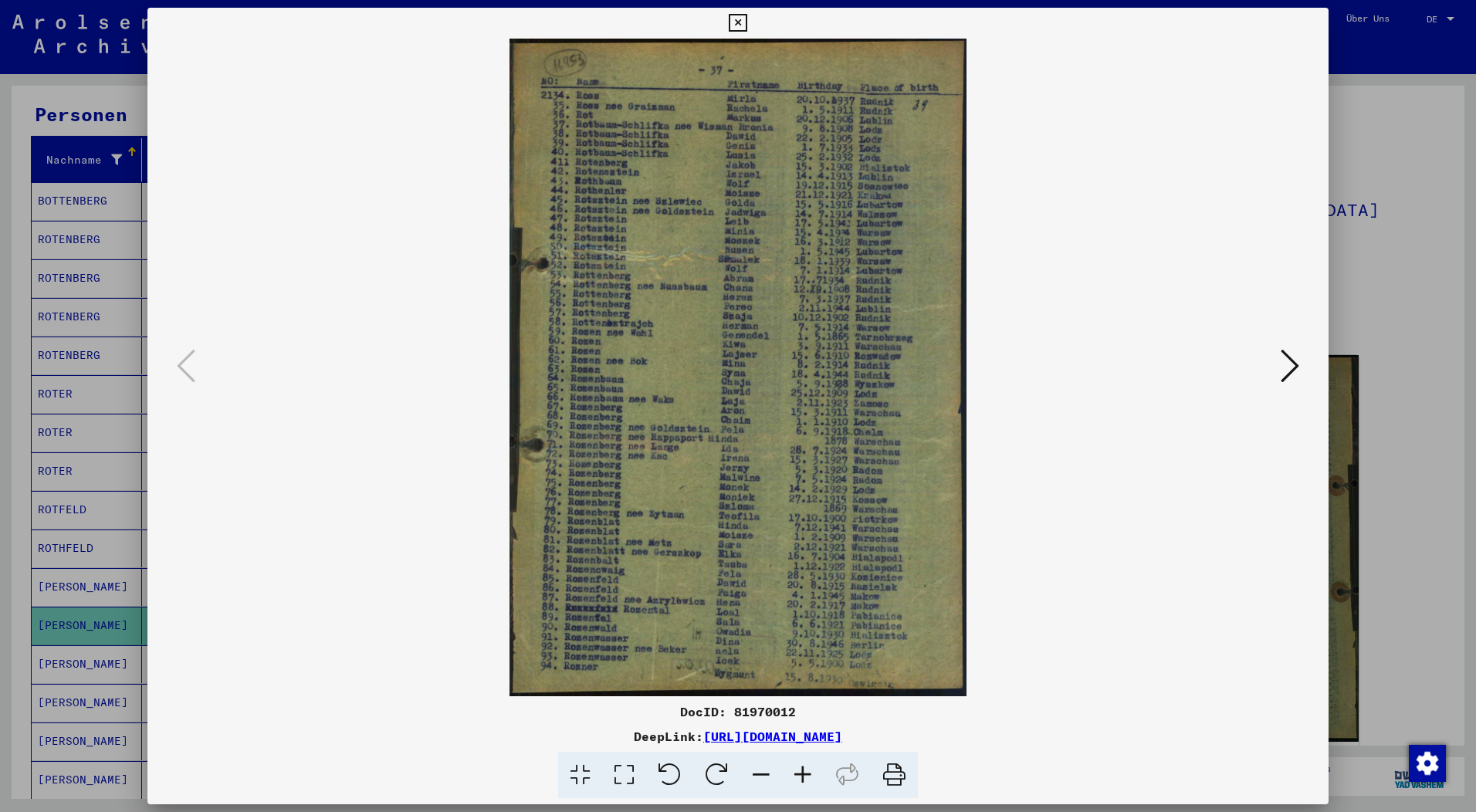
click at [800, 770] on icon at bounding box center [803, 775] width 42 height 47
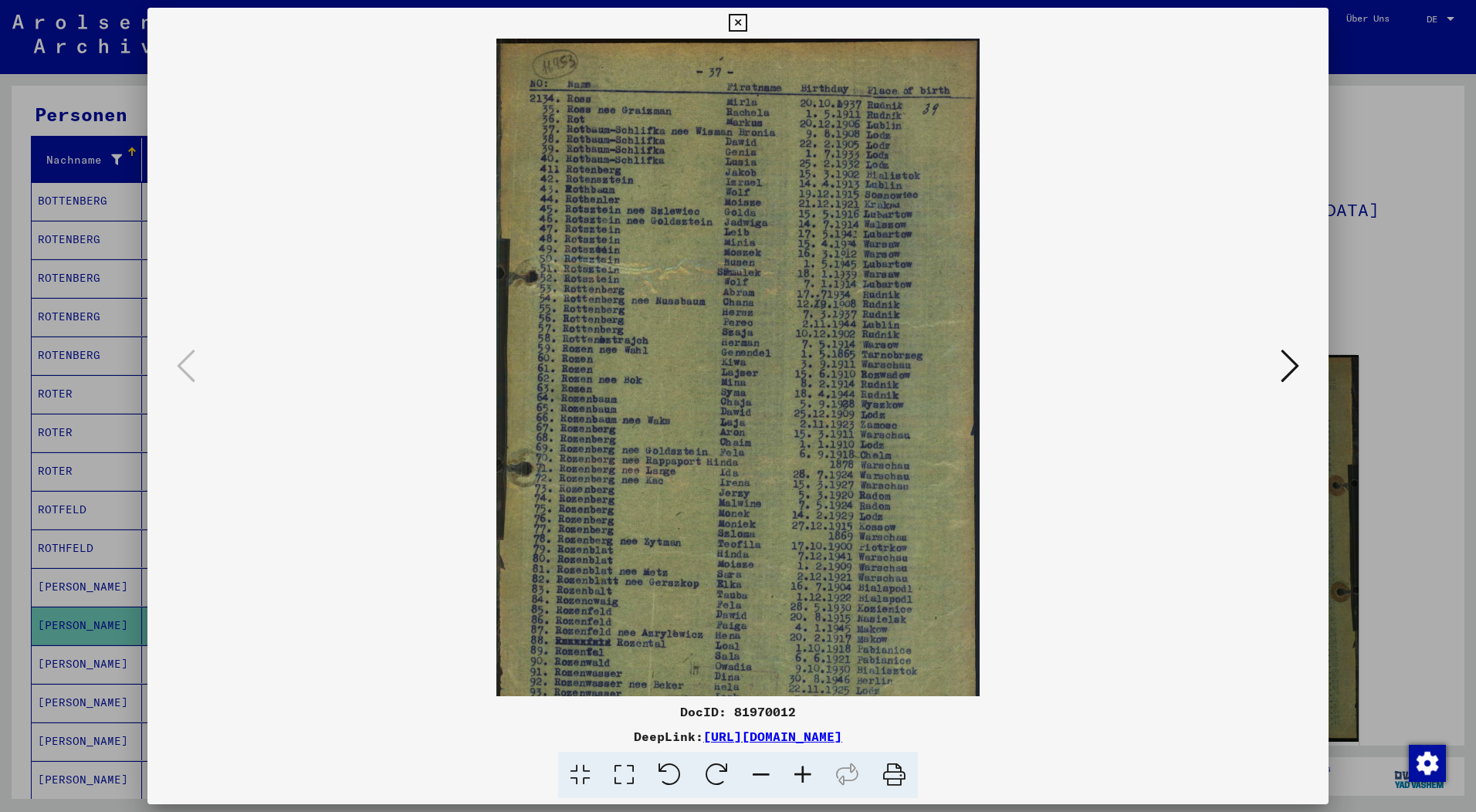
click at [803, 772] on icon at bounding box center [803, 775] width 42 height 47
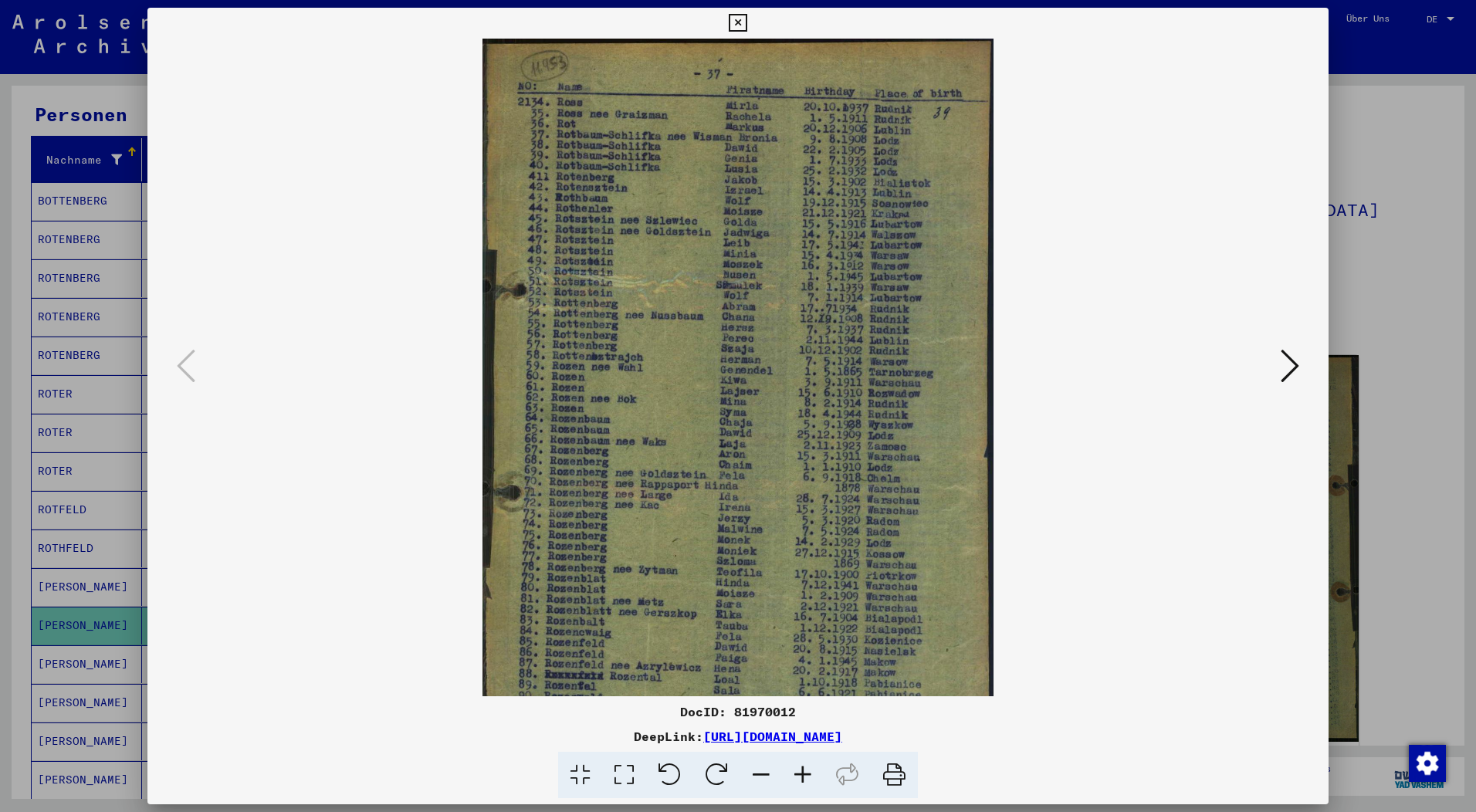
click at [803, 772] on icon at bounding box center [803, 775] width 42 height 47
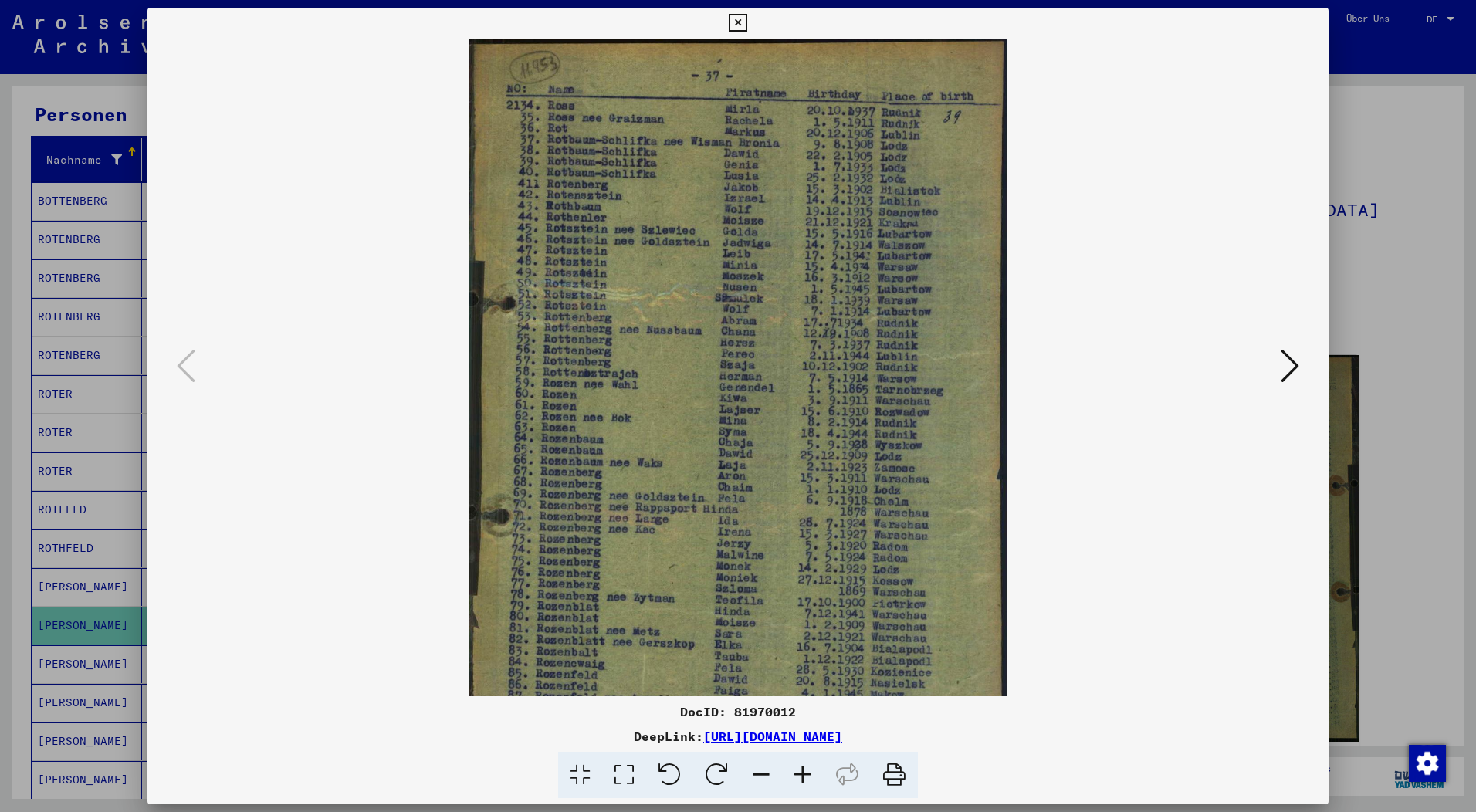
drag, startPoint x: 695, startPoint y: 423, endPoint x: 697, endPoint y: 502, distance: 79.0
click at [1297, 367] on icon at bounding box center [1289, 366] width 18 height 37
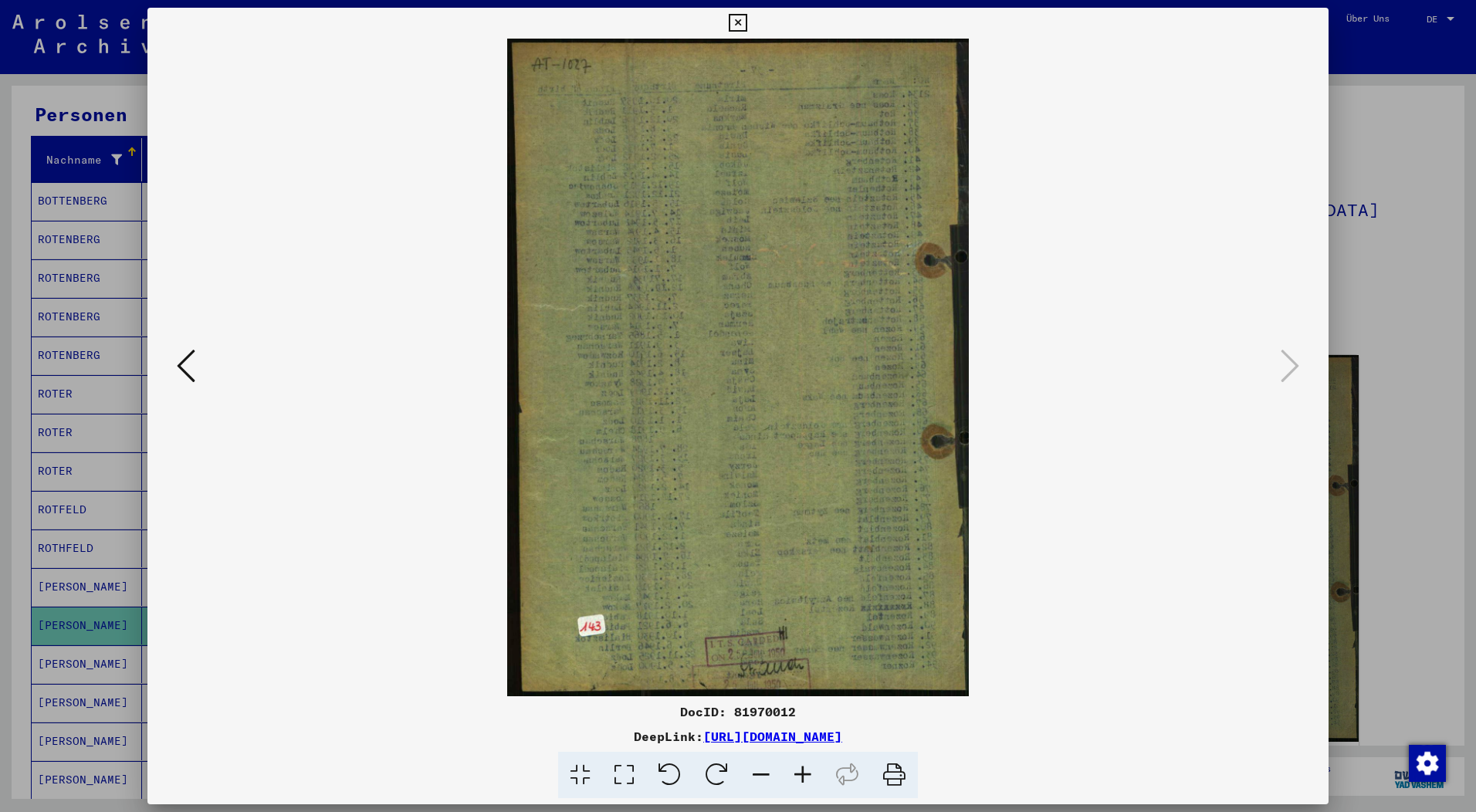
click at [746, 19] on icon at bounding box center [737, 23] width 17 height 18
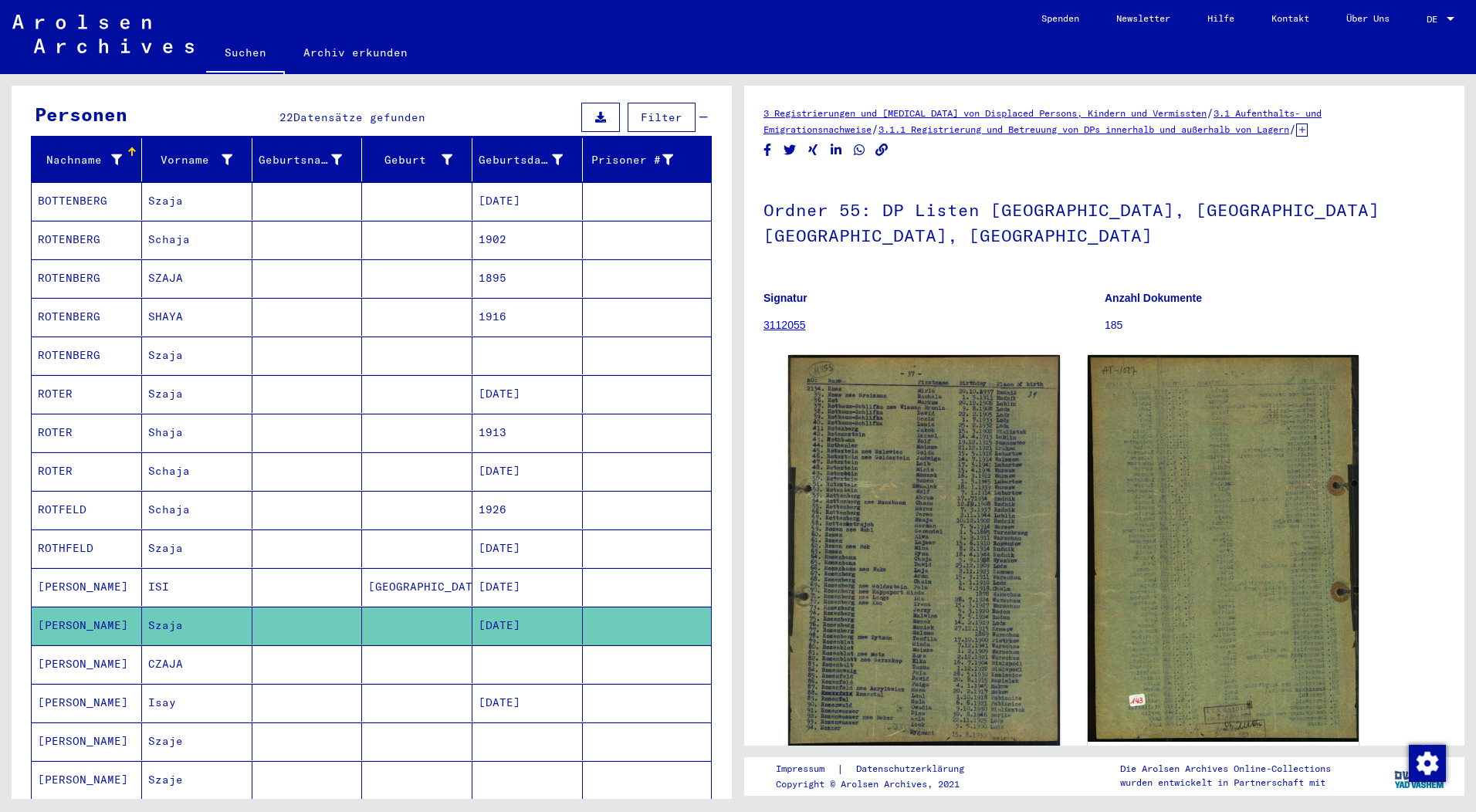
click at [161, 646] on mat-cell "CZAJA" at bounding box center [197, 664] width 111 height 37
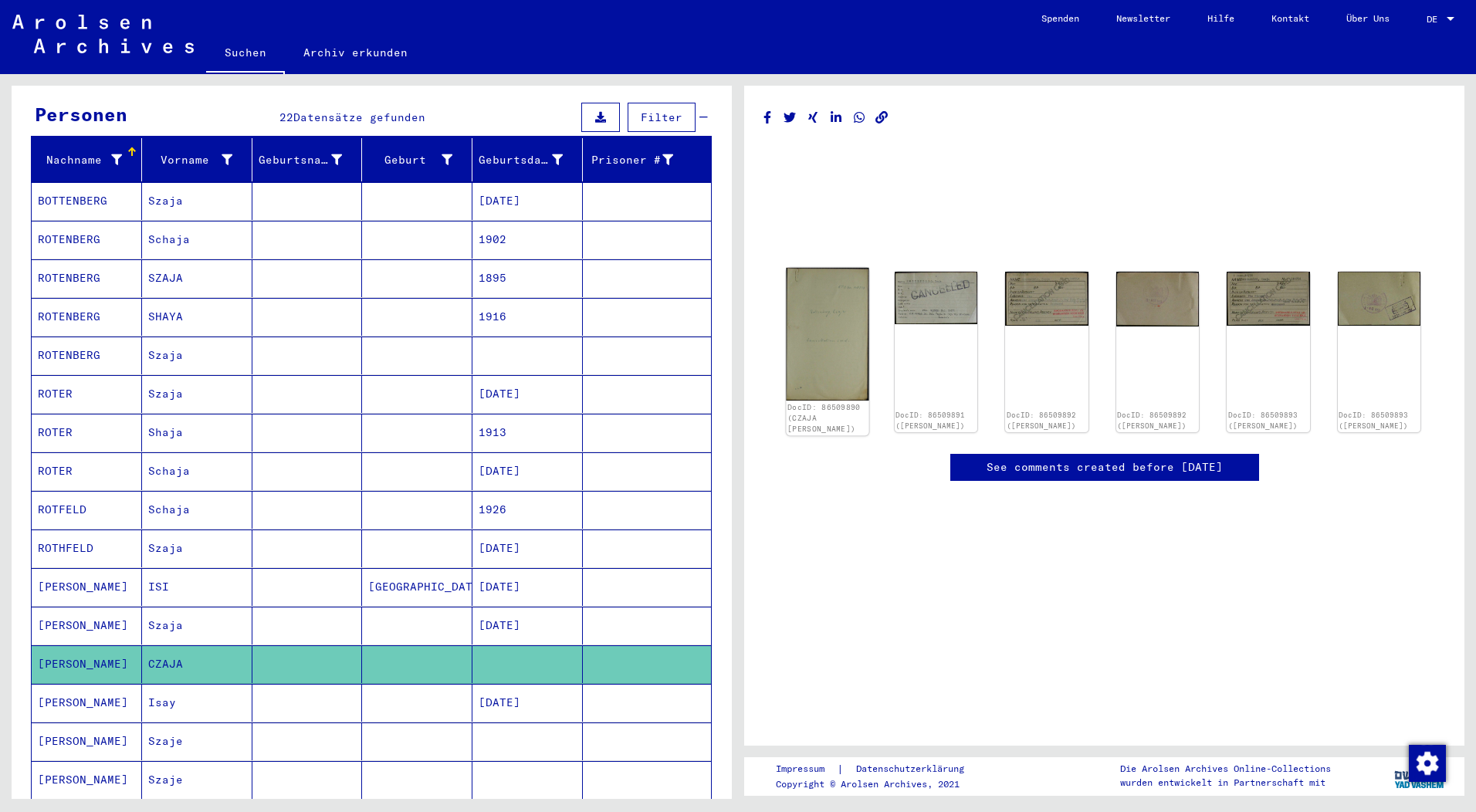
click at [825, 341] on img at bounding box center [827, 334] width 82 height 133
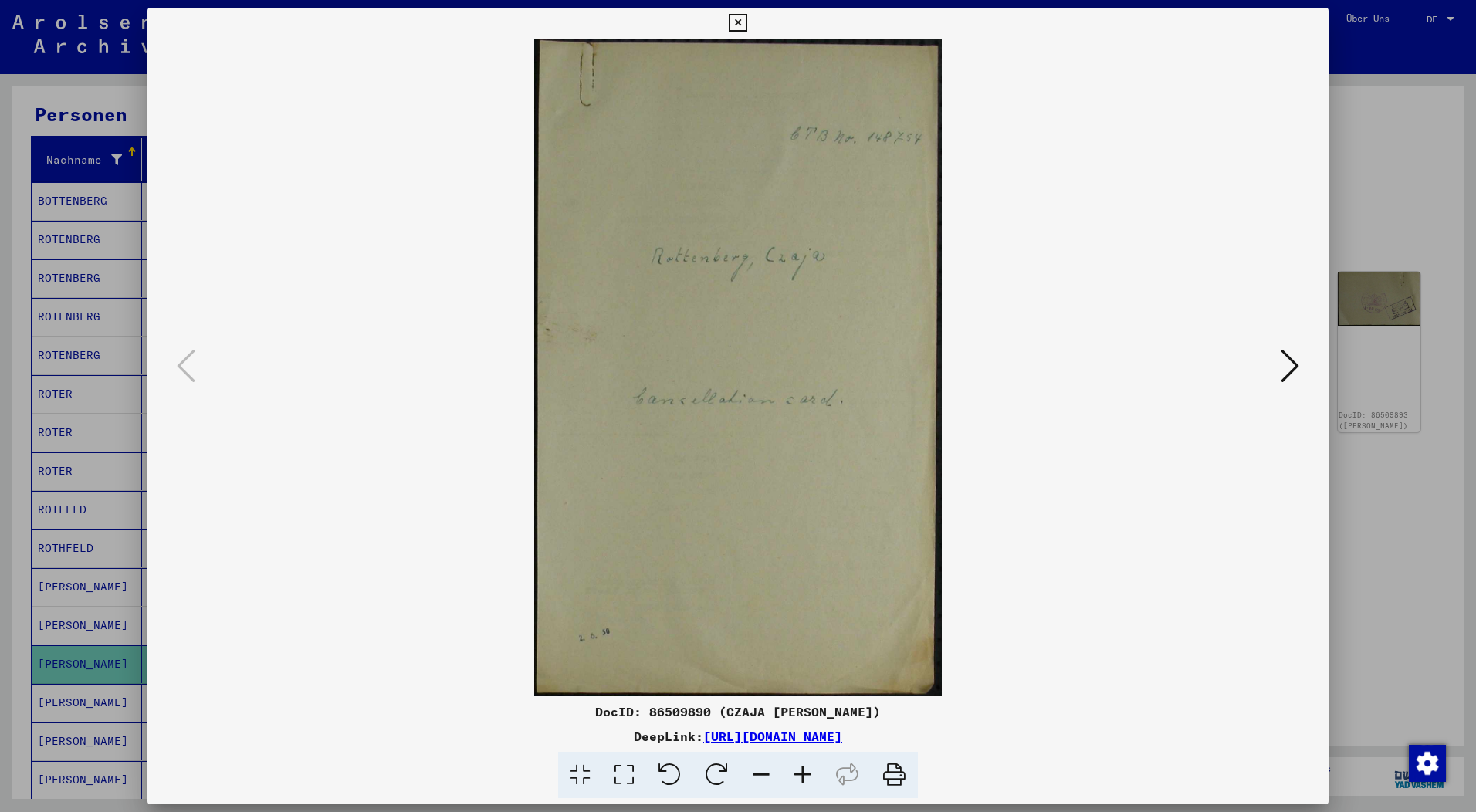
click at [1287, 364] on icon at bounding box center [1289, 366] width 18 height 37
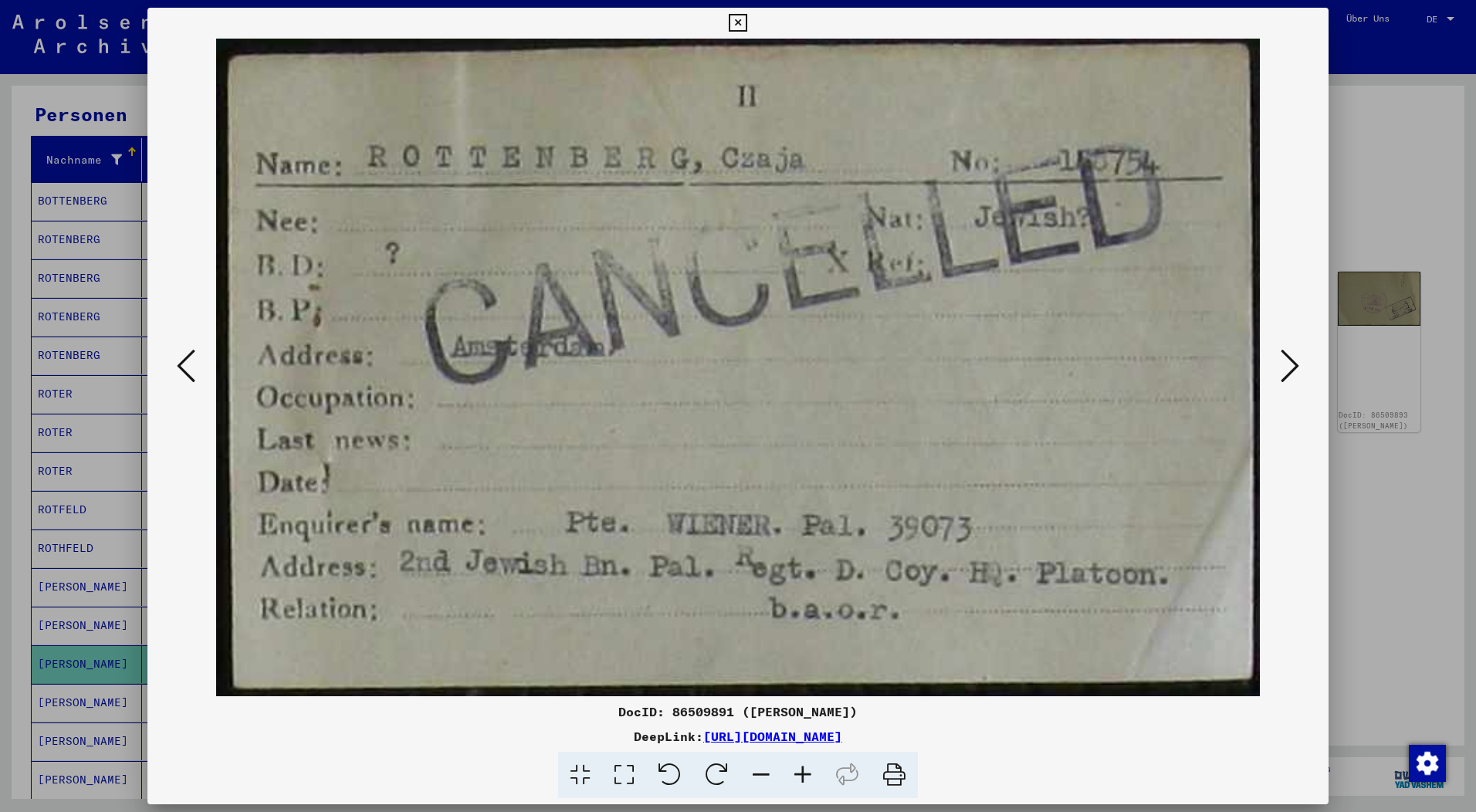
click at [1287, 364] on icon at bounding box center [1289, 366] width 18 height 37
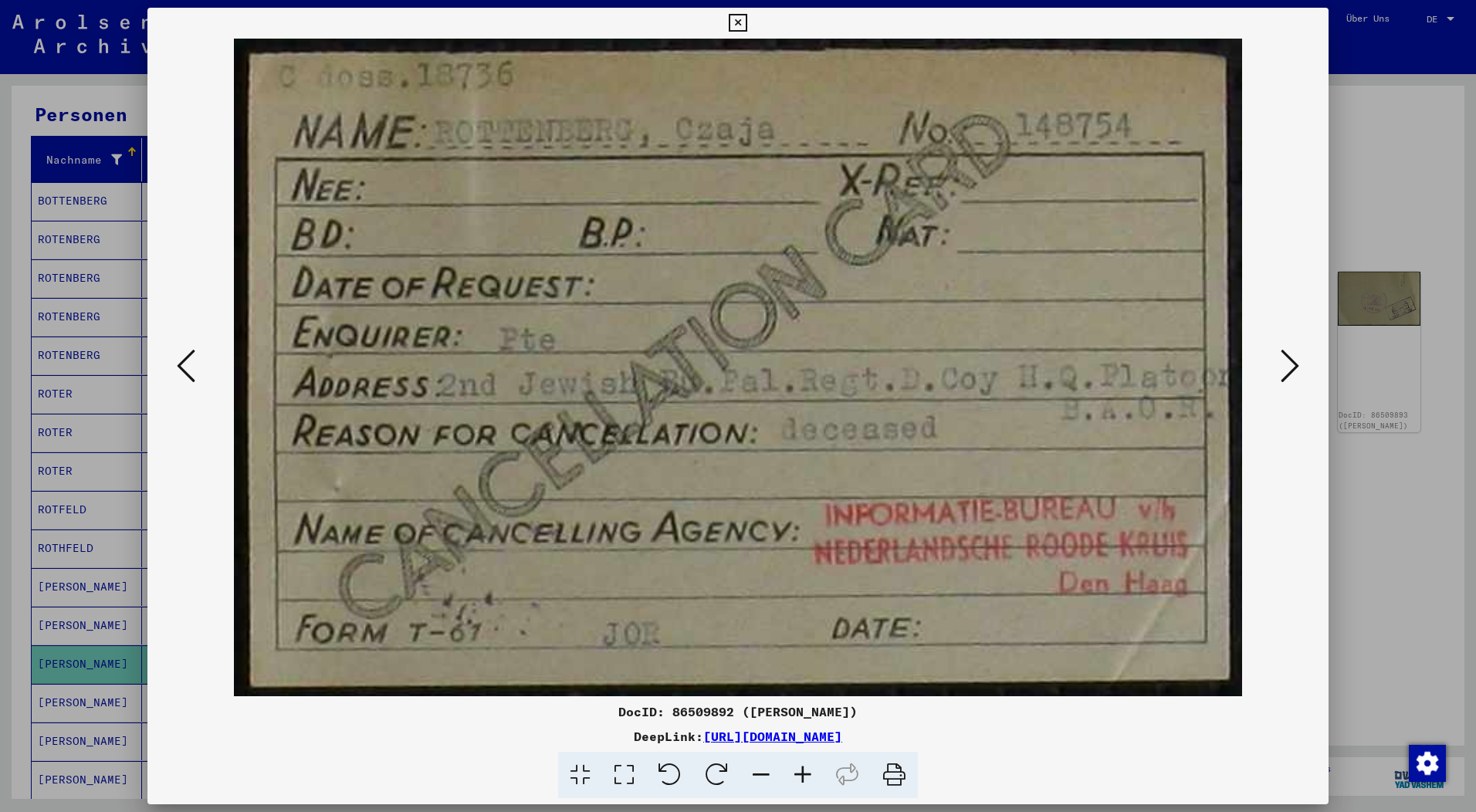
click at [1287, 364] on icon at bounding box center [1289, 366] width 18 height 37
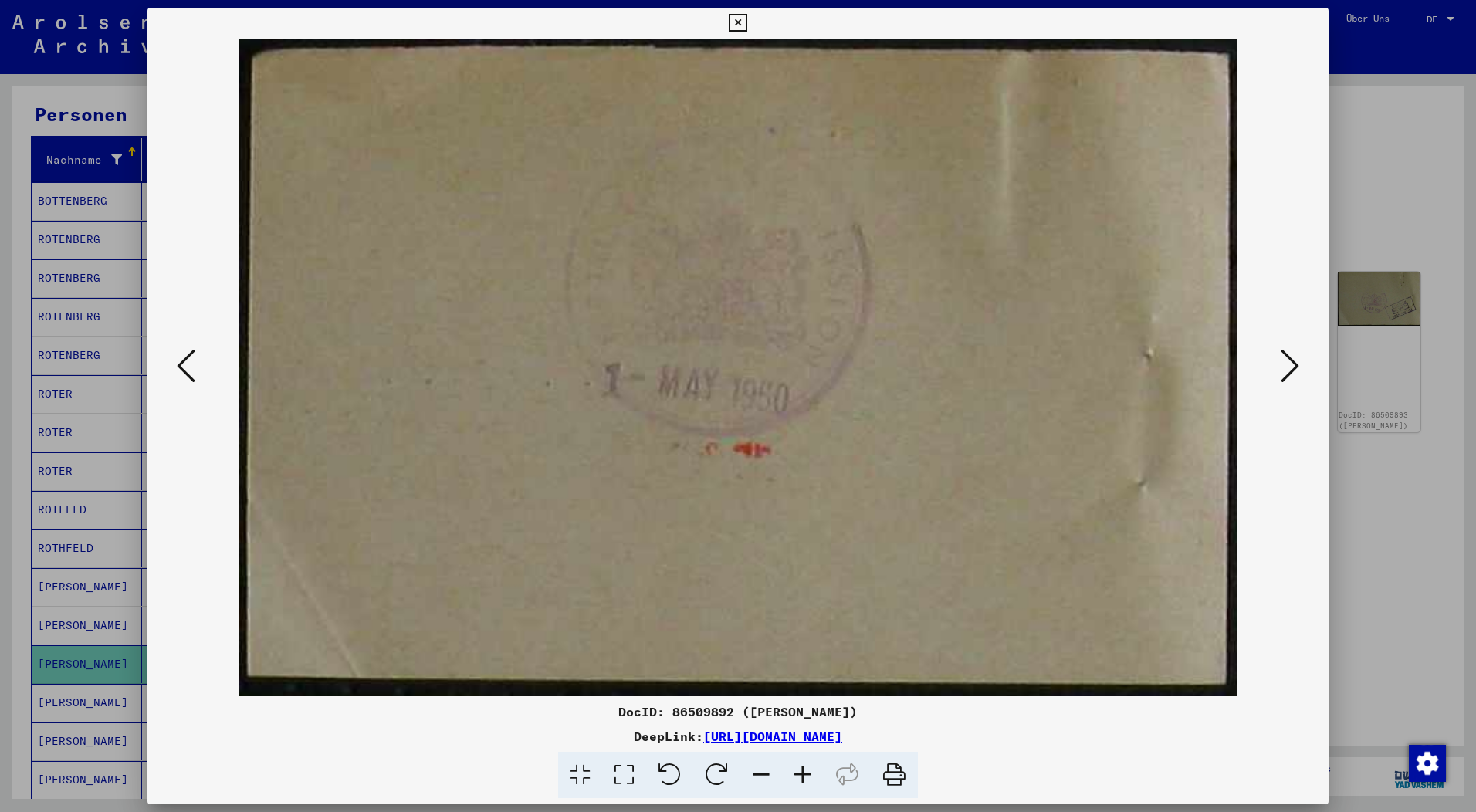
click at [1287, 364] on icon at bounding box center [1289, 366] width 18 height 37
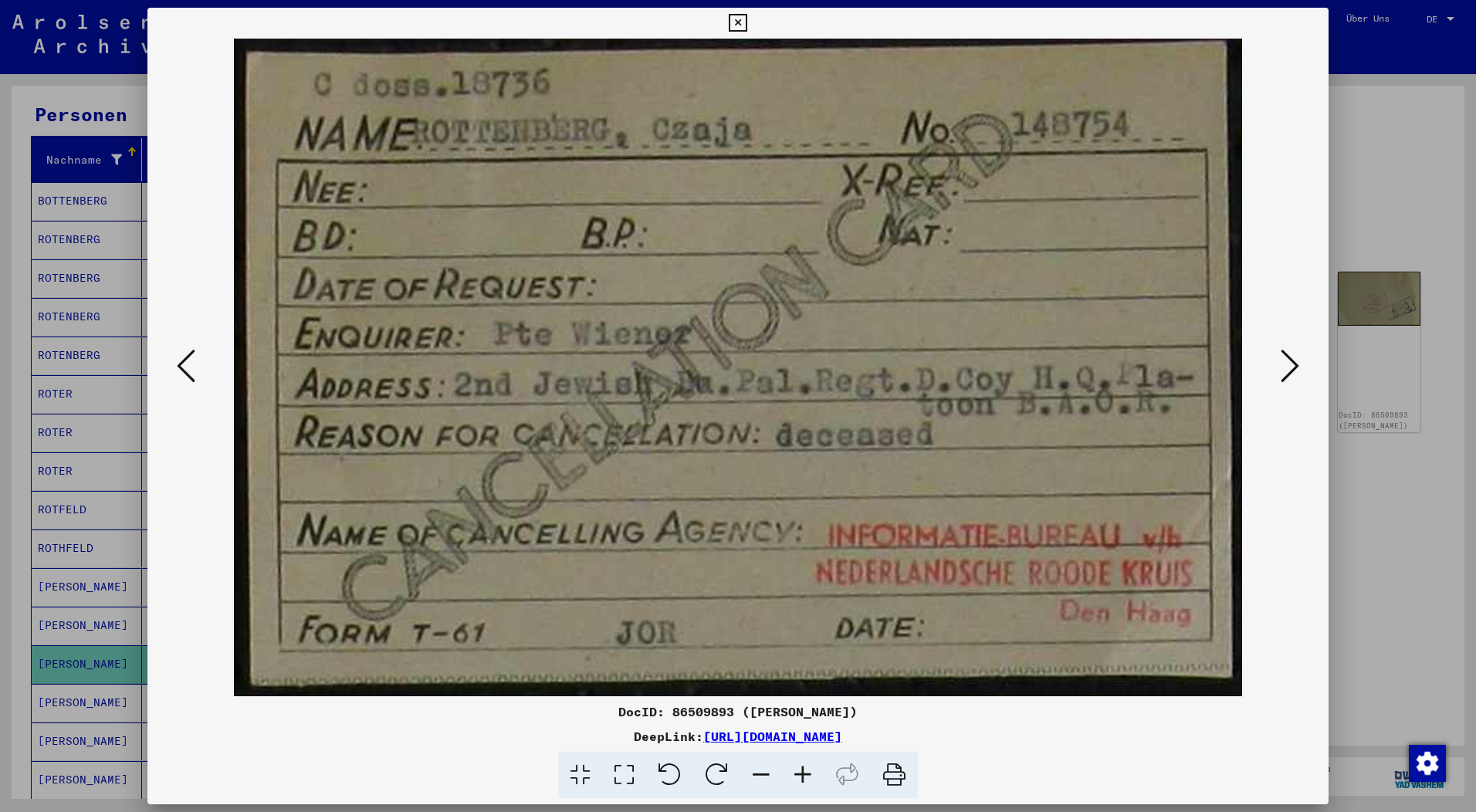
click at [1287, 364] on icon at bounding box center [1289, 366] width 18 height 37
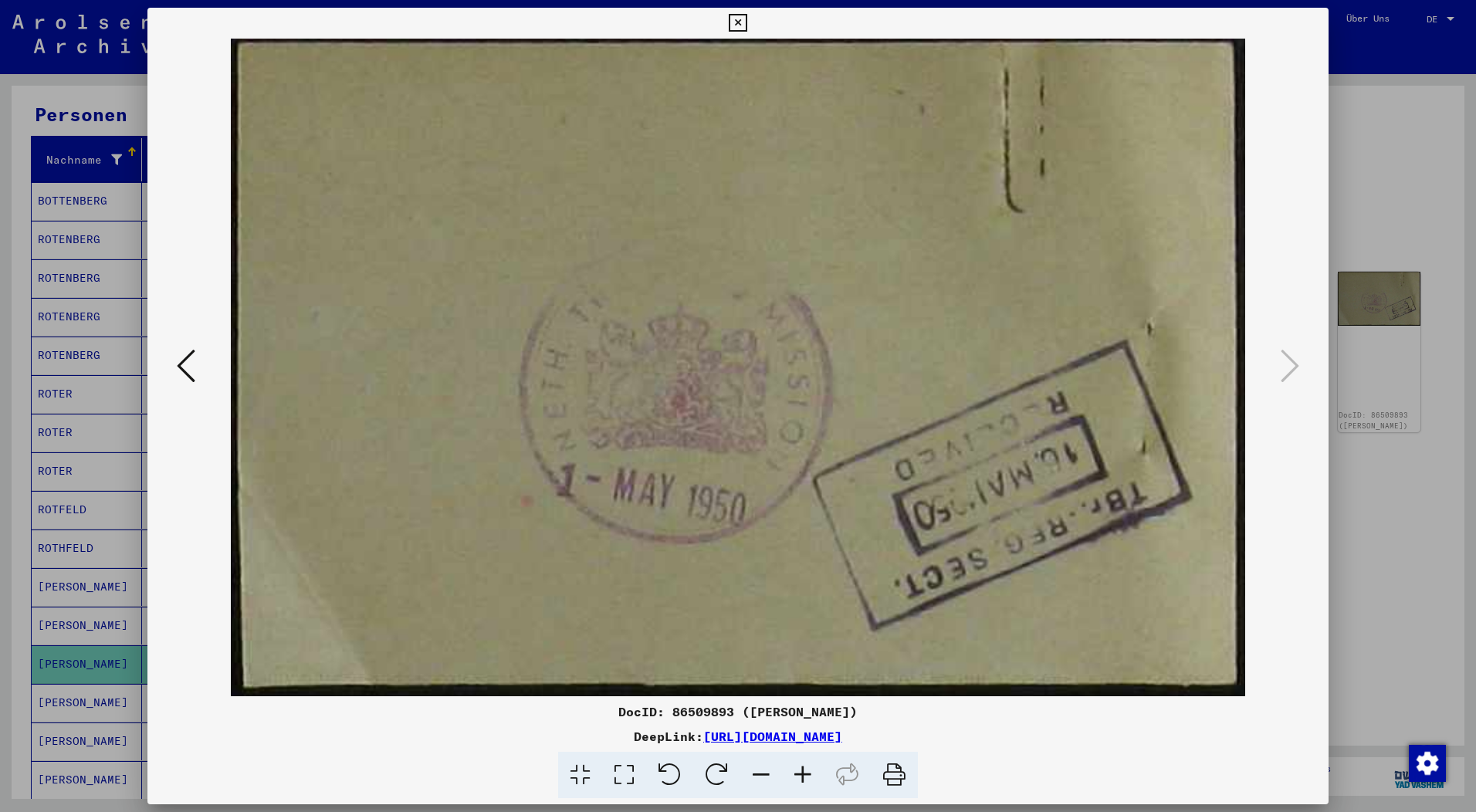
click at [746, 18] on icon at bounding box center [737, 23] width 17 height 18
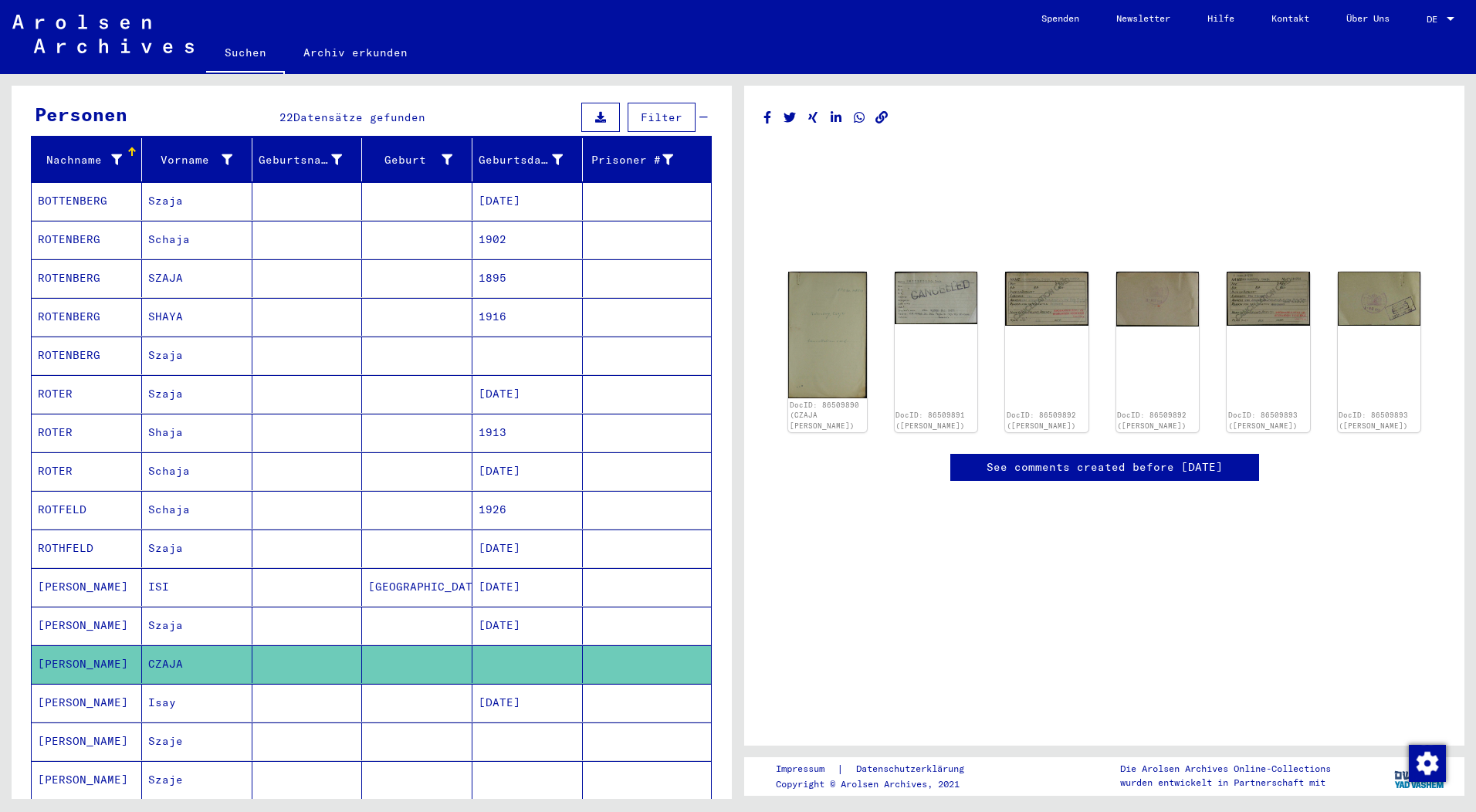
click at [163, 726] on mat-cell "Szaje" at bounding box center [197, 741] width 111 height 37
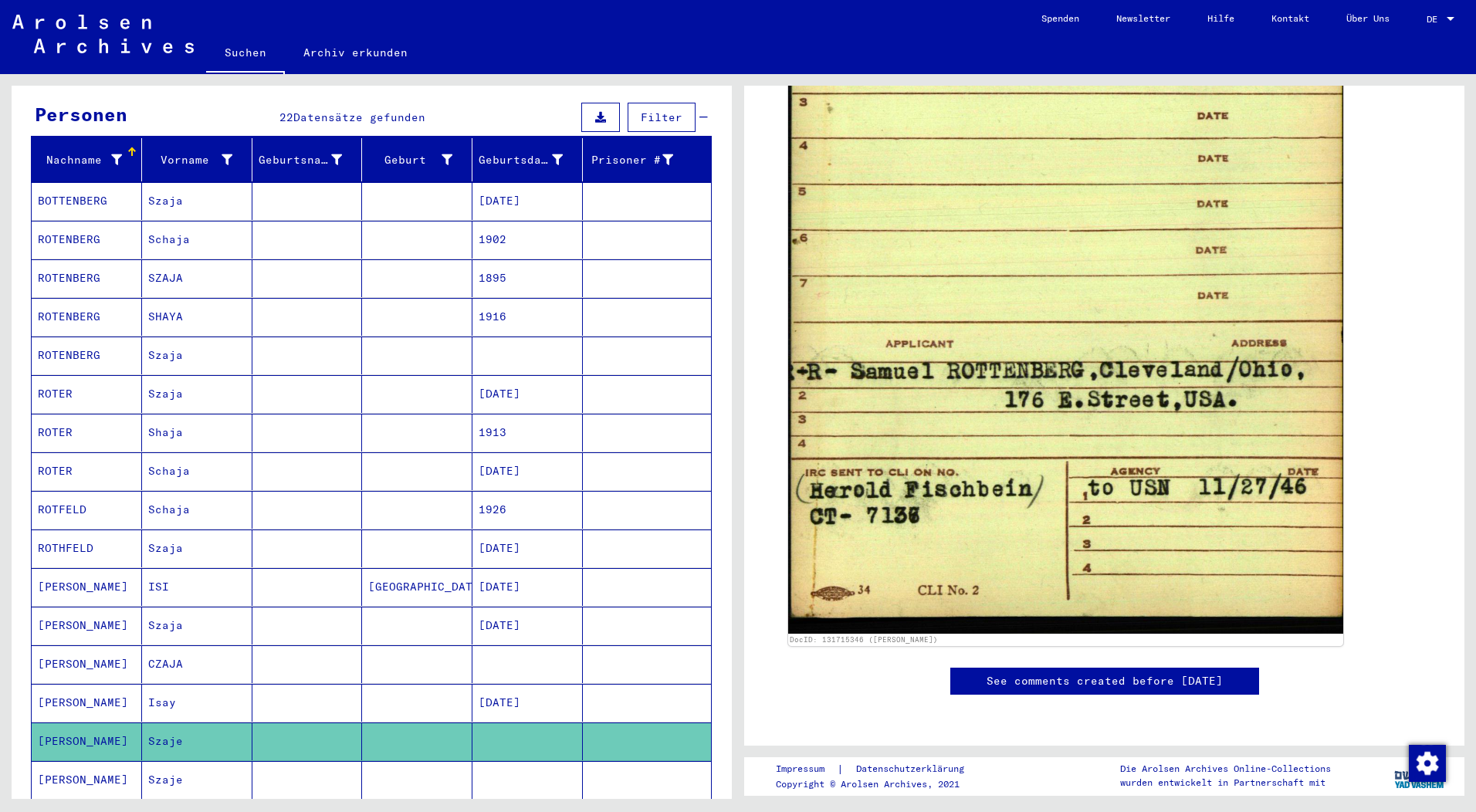
click at [62, 568] on mat-cell "[PERSON_NAME]" at bounding box center [87, 586] width 111 height 37
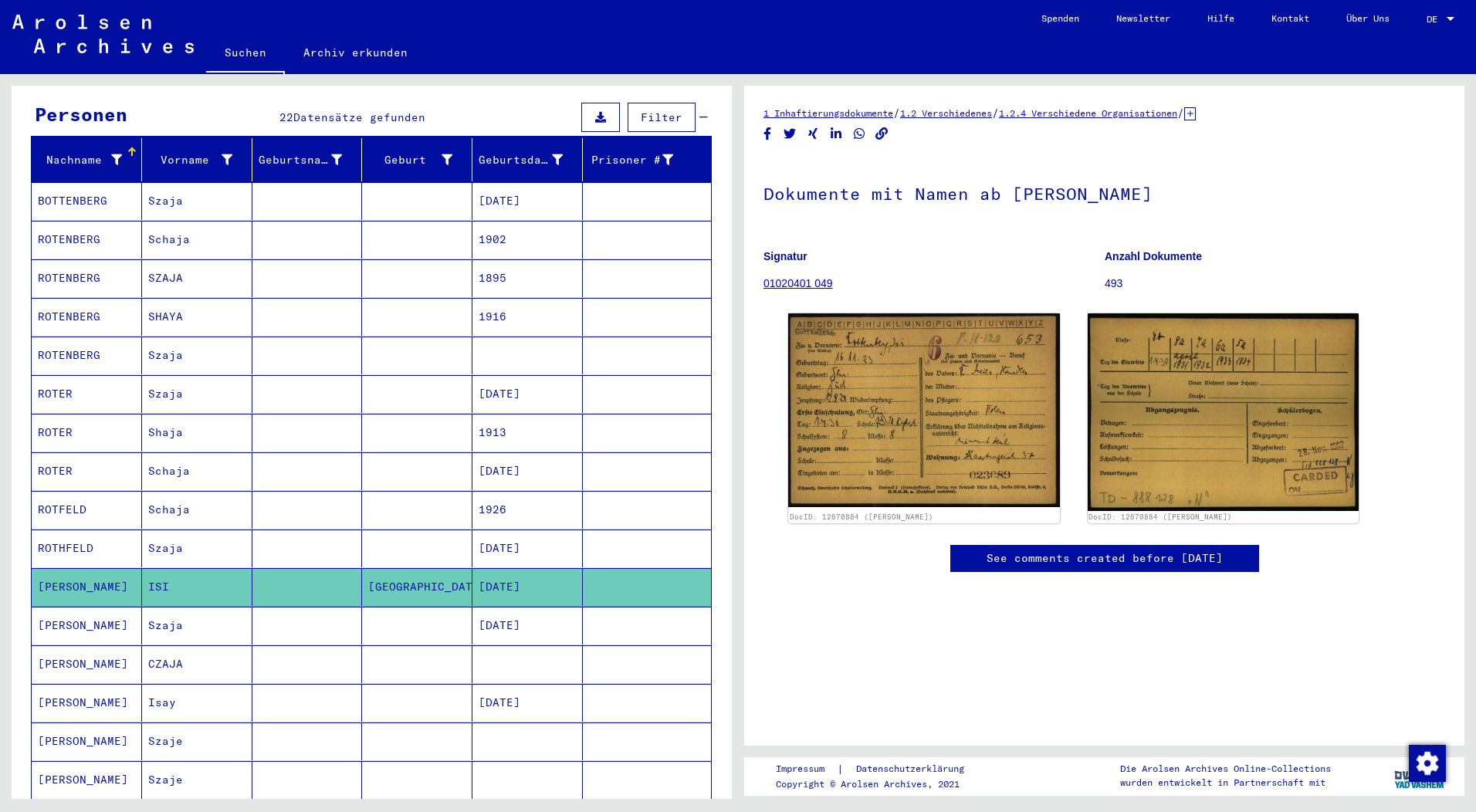
click at [84, 684] on mat-cell "[PERSON_NAME]" at bounding box center [87, 702] width 111 height 37
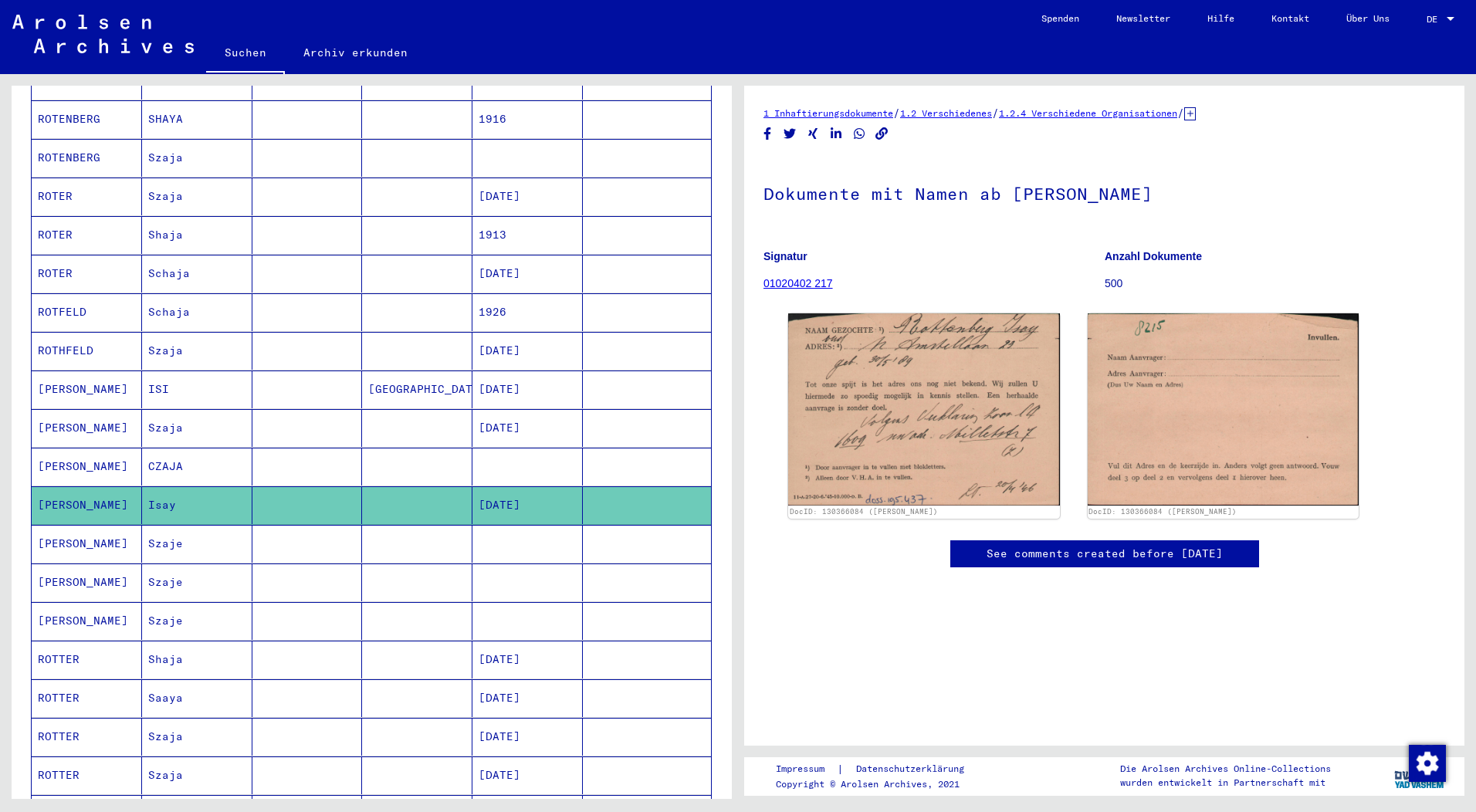
click at [161, 529] on mat-cell "Szaje" at bounding box center [197, 543] width 111 height 37
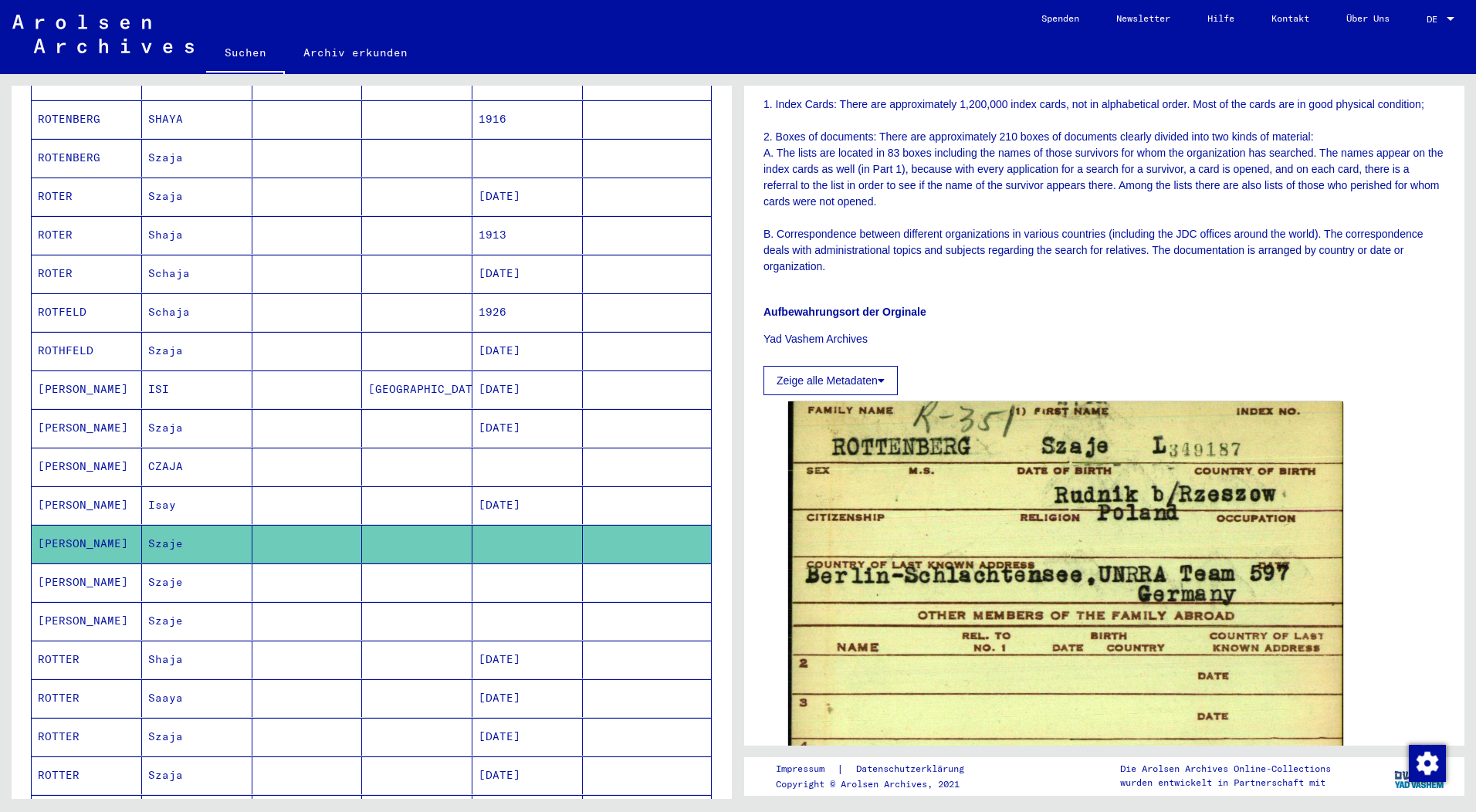
click at [172, 571] on mat-cell "Szaje" at bounding box center [197, 582] width 111 height 37
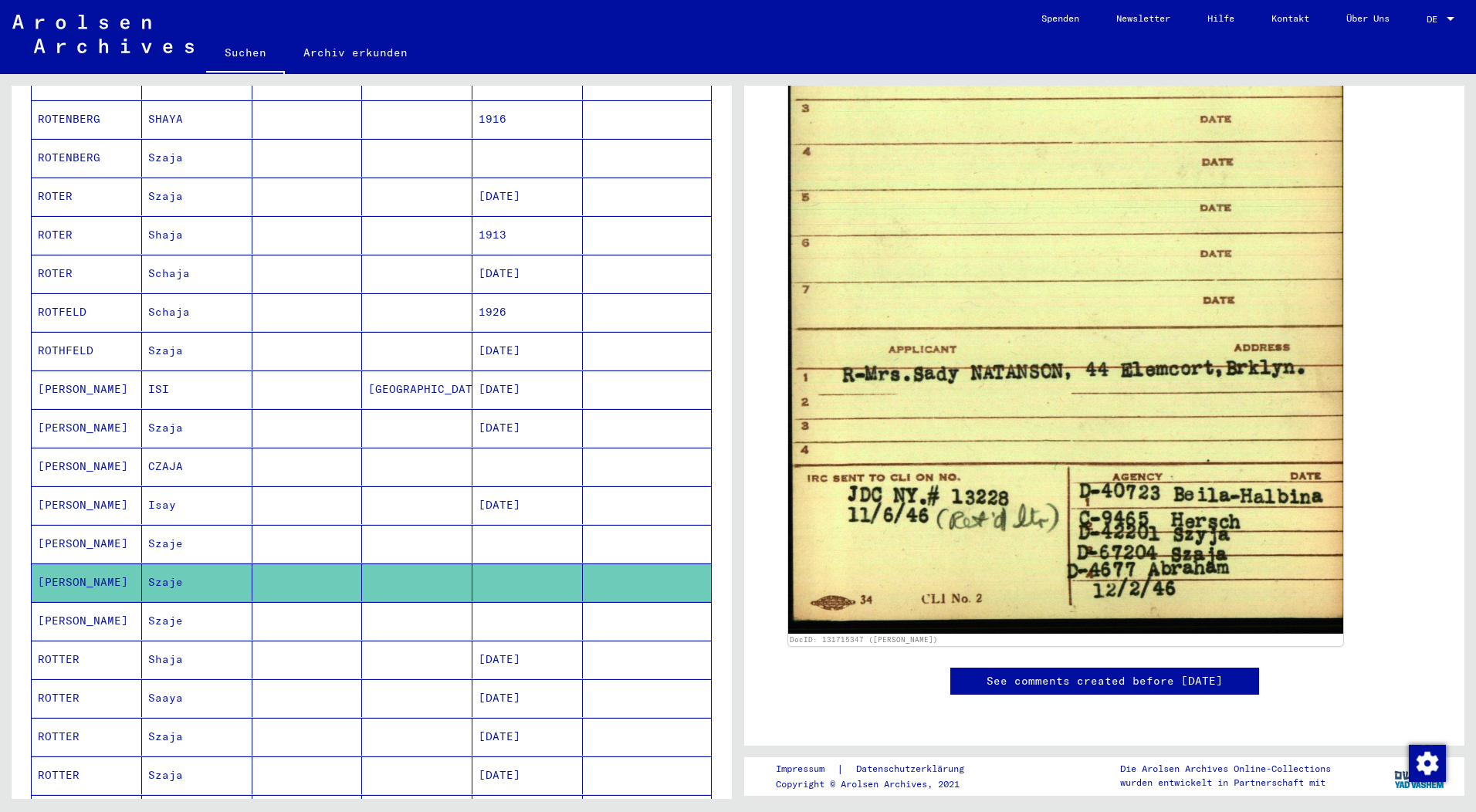
click at [161, 603] on mat-cell "Szaje" at bounding box center [197, 620] width 111 height 37
